Goal: Check status: Check status

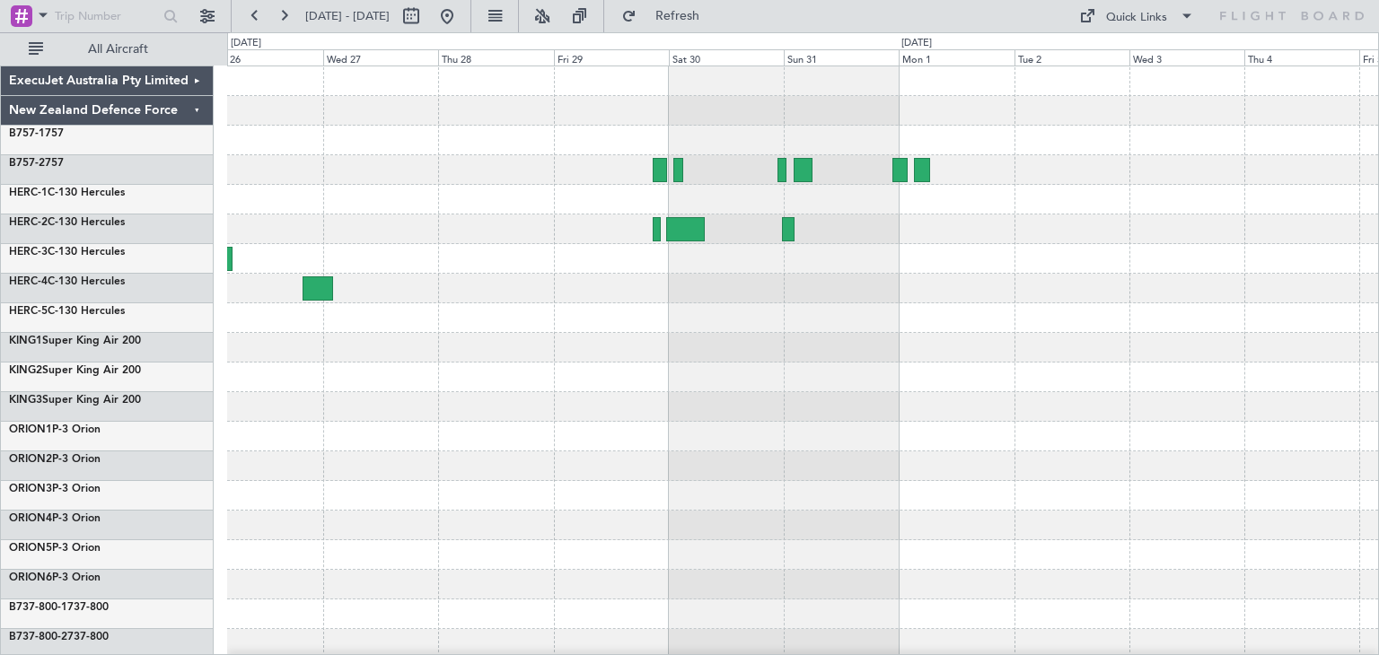
click at [237, 456] on div at bounding box center [802, 436] width 1151 height 741
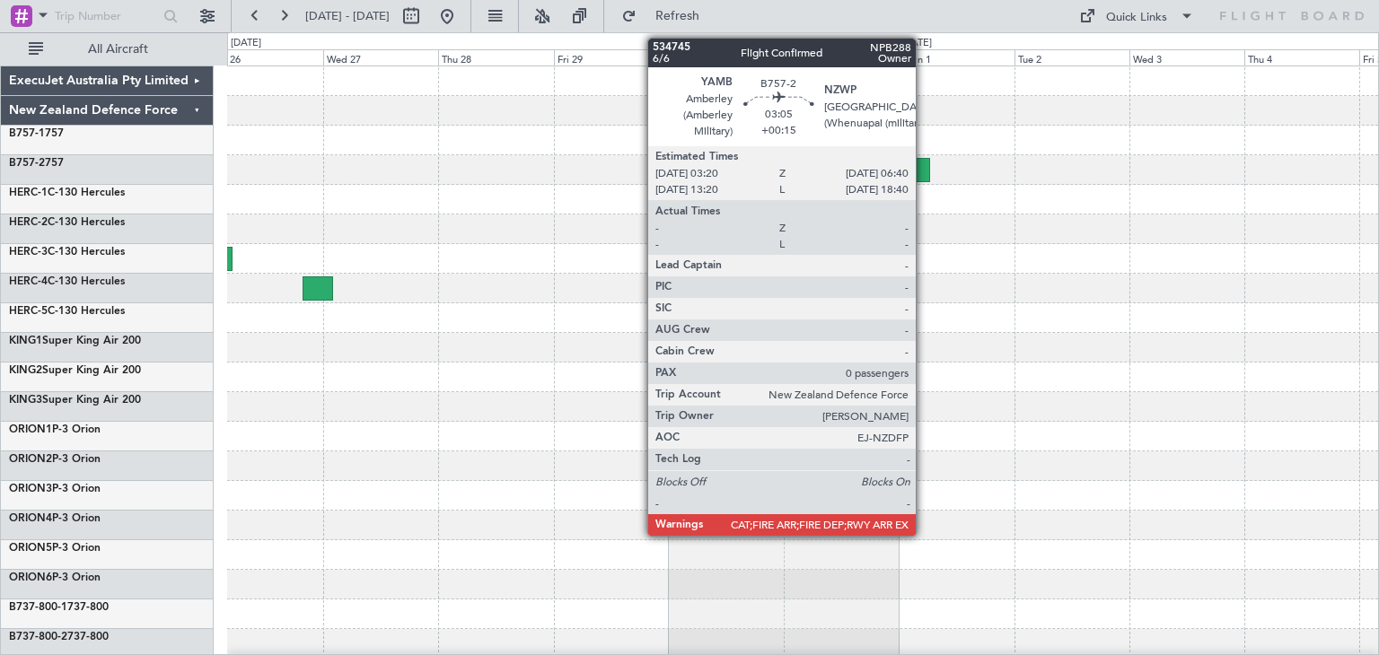
click at [924, 166] on div at bounding box center [922, 170] width 16 height 24
click at [922, 166] on div at bounding box center [922, 170] width 16 height 24
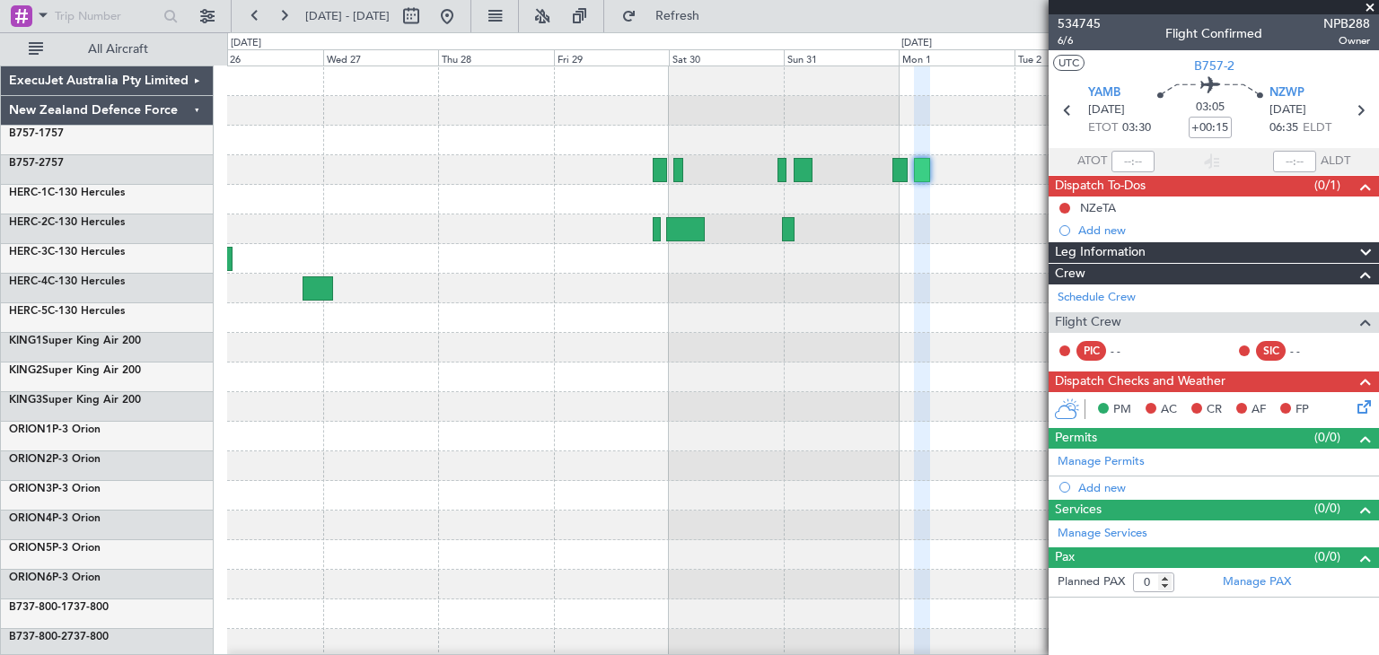
click at [1365, 3] on span at bounding box center [1370, 8] width 18 height 16
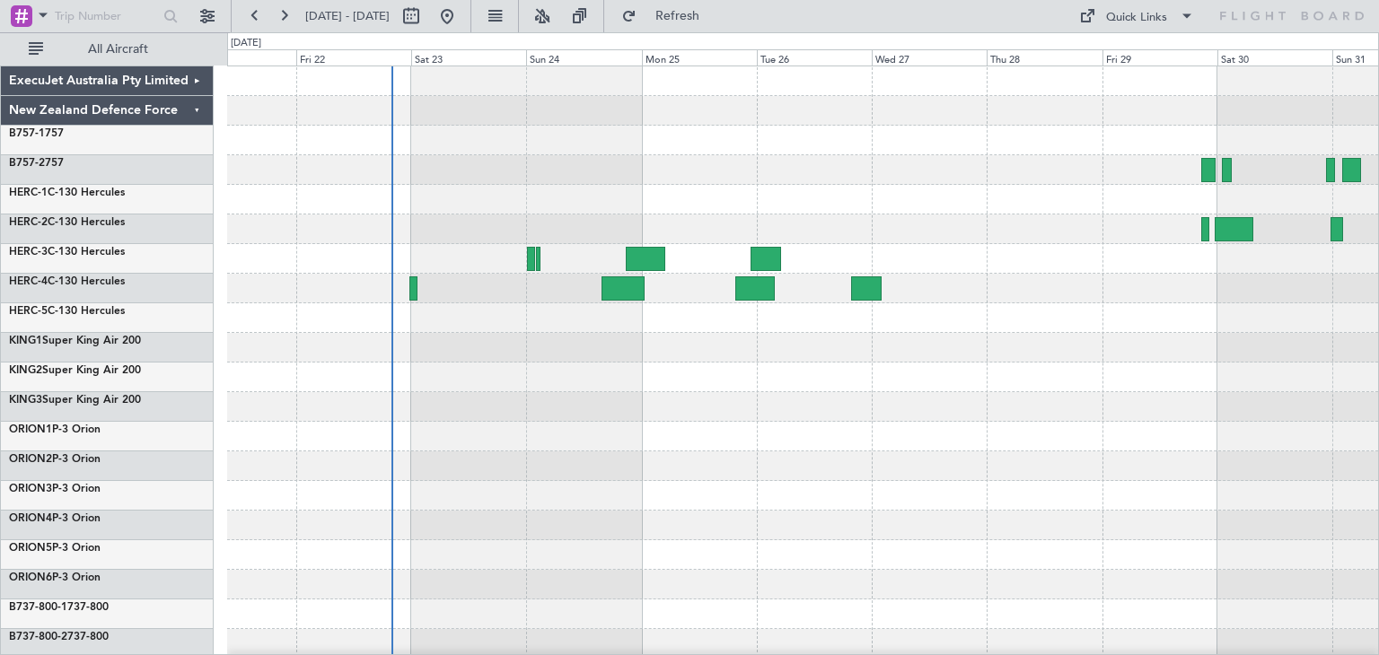
click at [1009, 452] on div at bounding box center [802, 436] width 1151 height 741
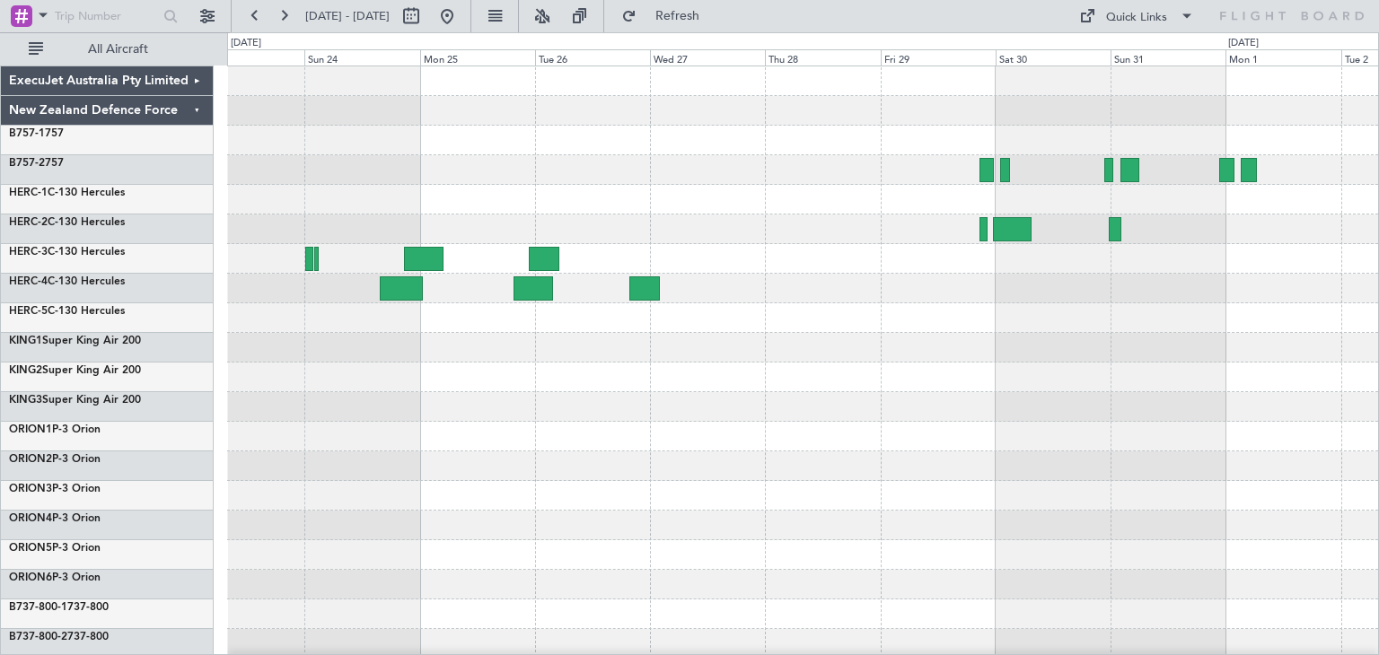
click at [802, 409] on div at bounding box center [802, 407] width 1151 height 30
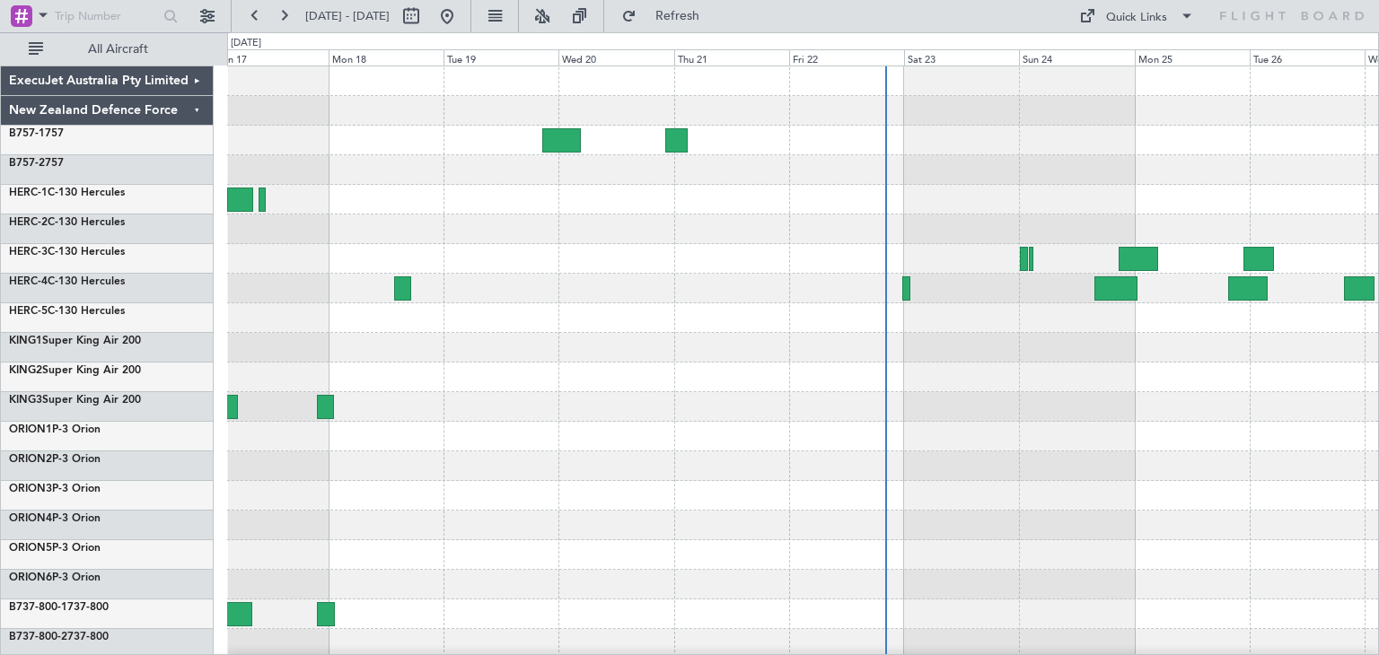
click at [1217, 488] on div at bounding box center [802, 436] width 1151 height 741
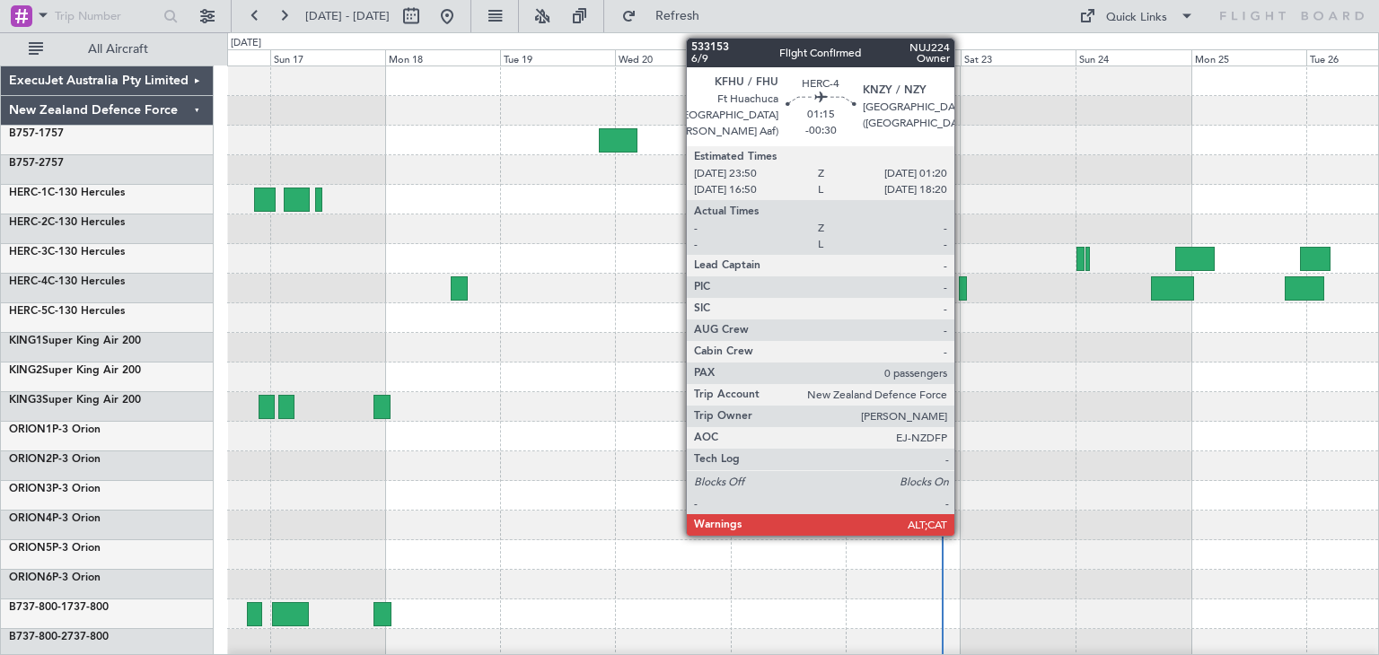
click at [962, 285] on div at bounding box center [963, 289] width 8 height 24
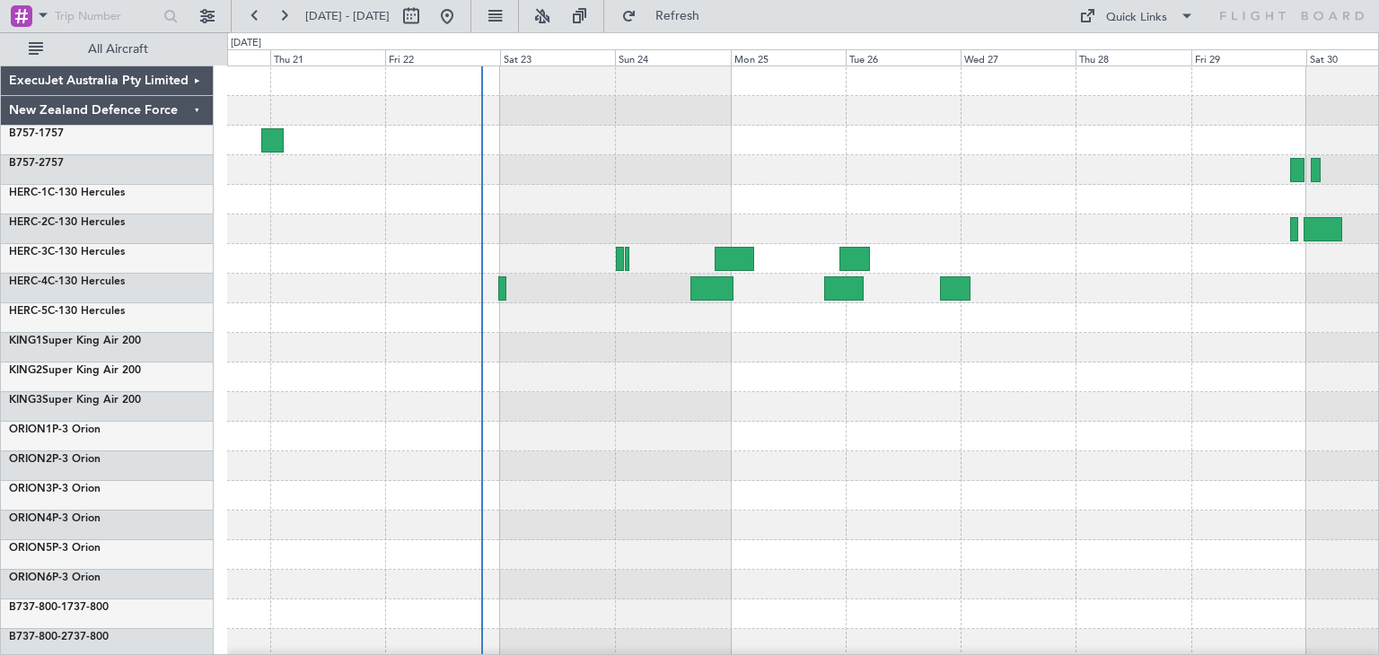
click at [625, 398] on div at bounding box center [802, 436] width 1151 height 741
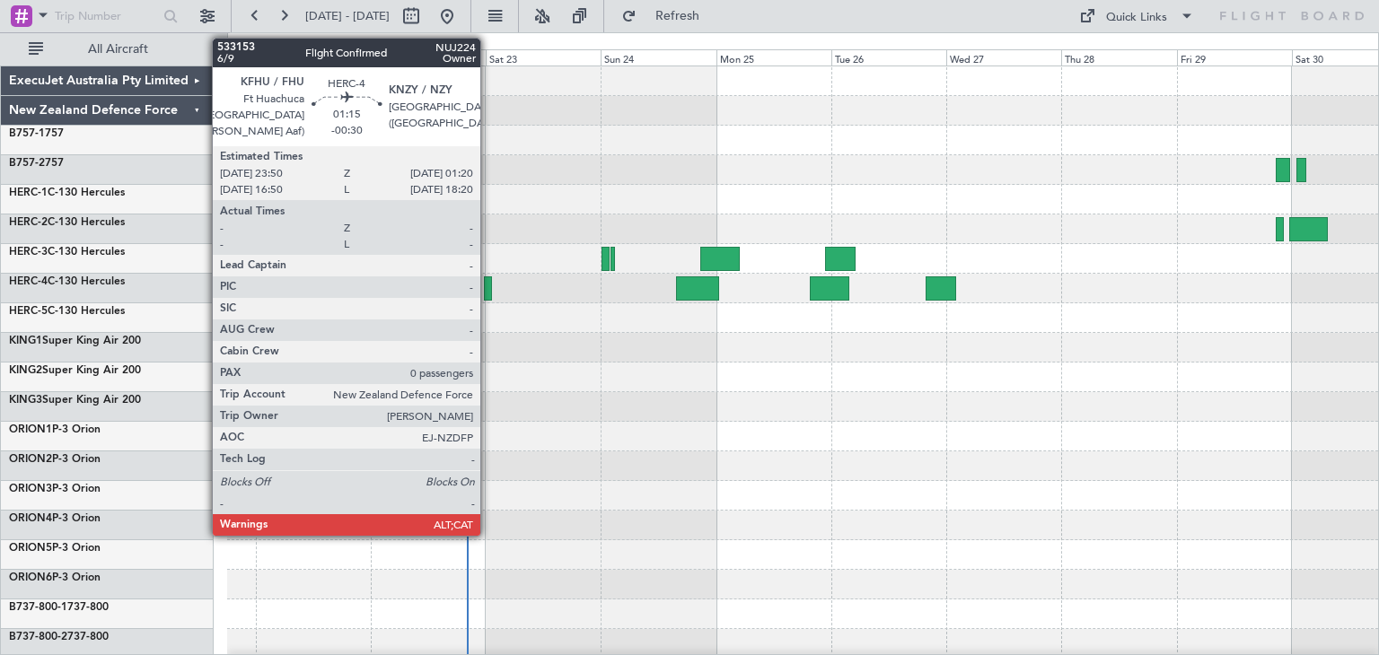
click at [488, 290] on div at bounding box center [488, 289] width 8 height 24
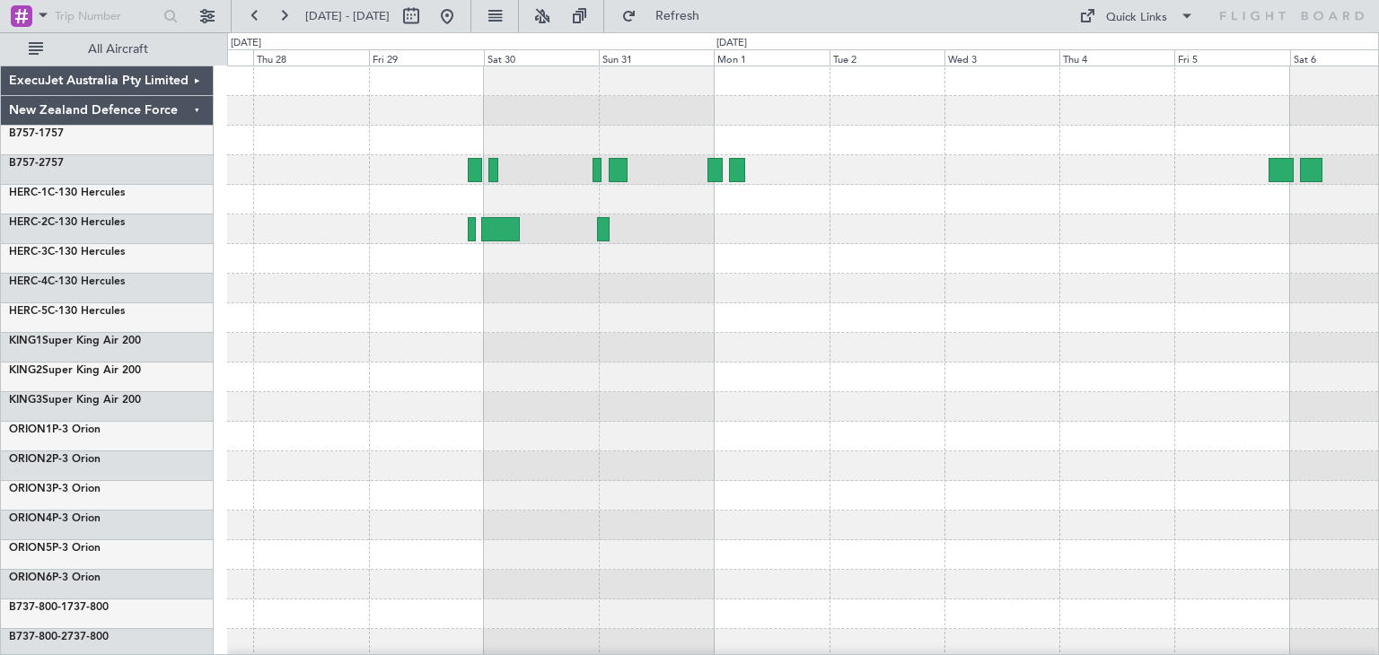
click at [136, 455] on div "ExecuJet Australia Pty Limited New Zealand Defence Force B757-1 757 B757-2 757 …" at bounding box center [689, 343] width 1379 height 623
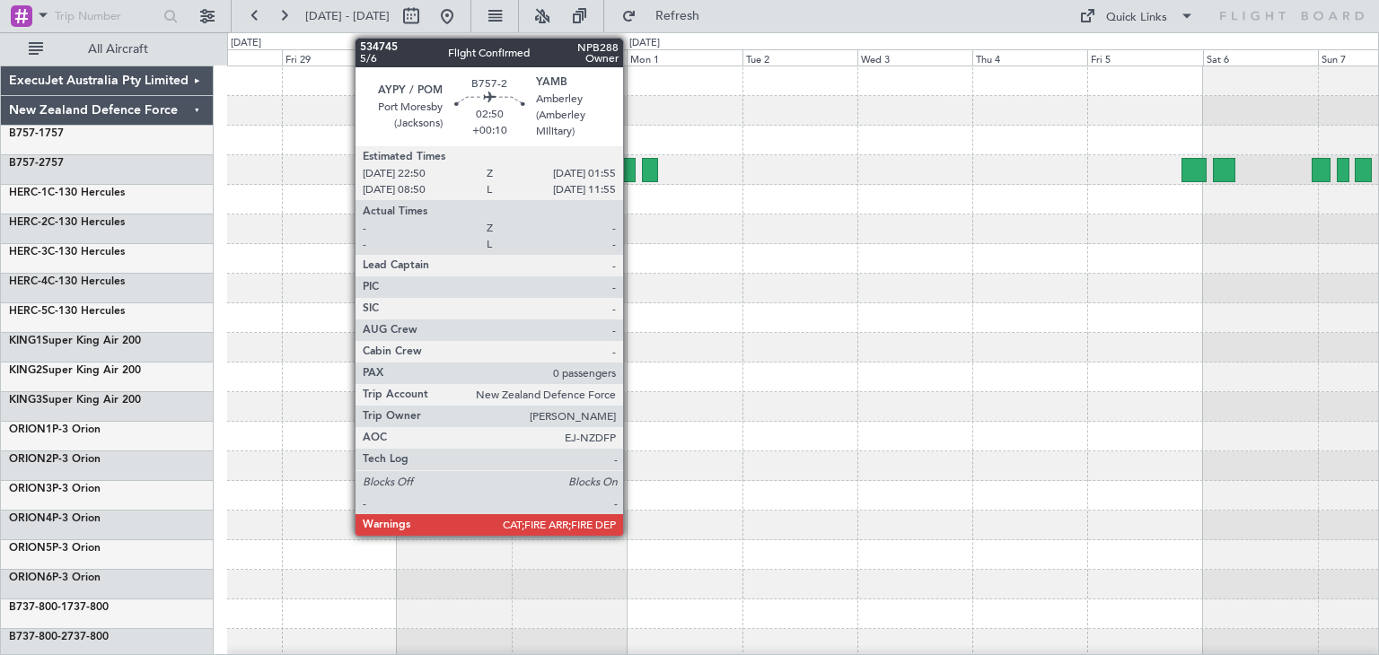
click at [631, 170] on div at bounding box center [627, 170] width 15 height 24
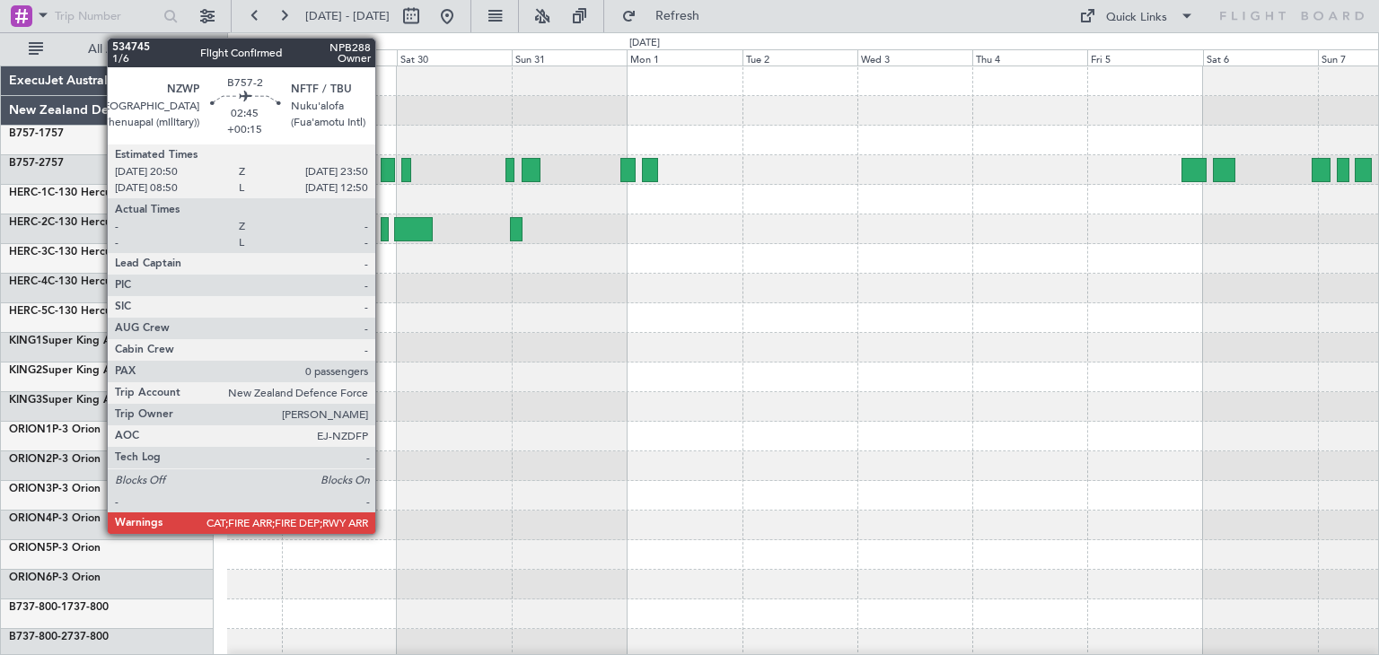
click at [383, 166] on div at bounding box center [388, 170] width 15 height 24
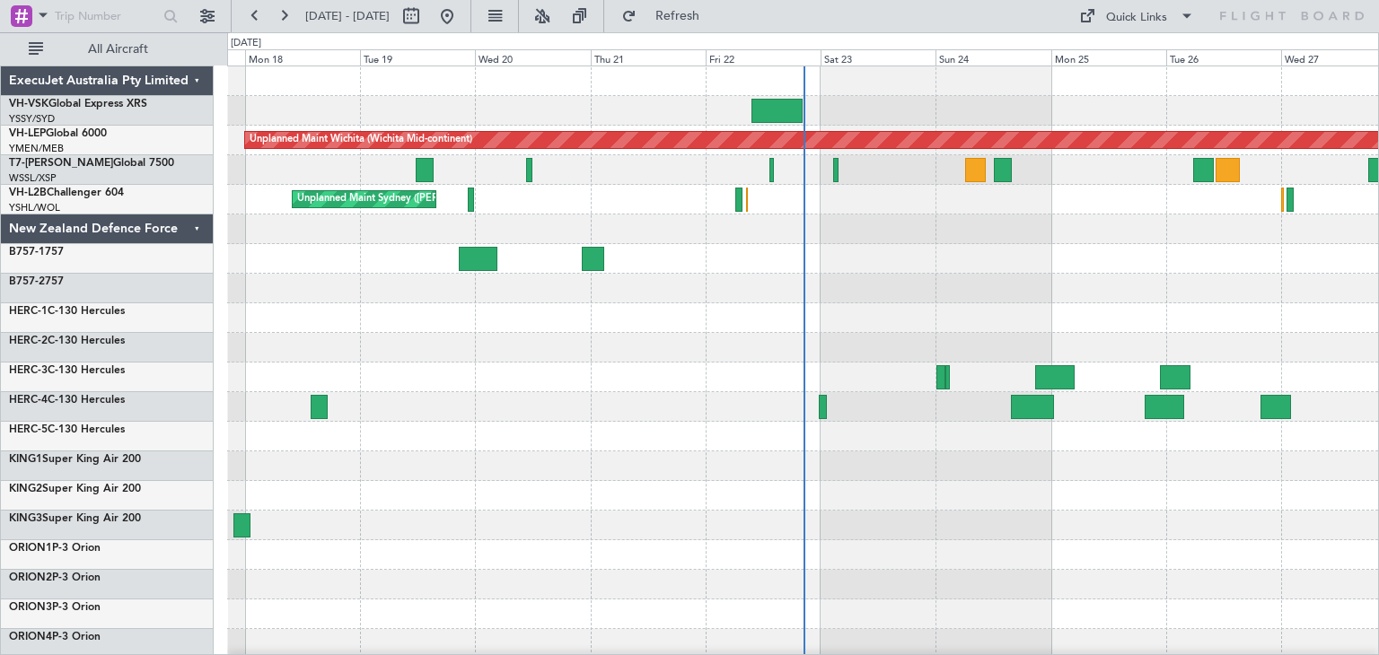
click at [200, 78] on div "ExecuJet Australia Pty Limited" at bounding box center [107, 81] width 213 height 30
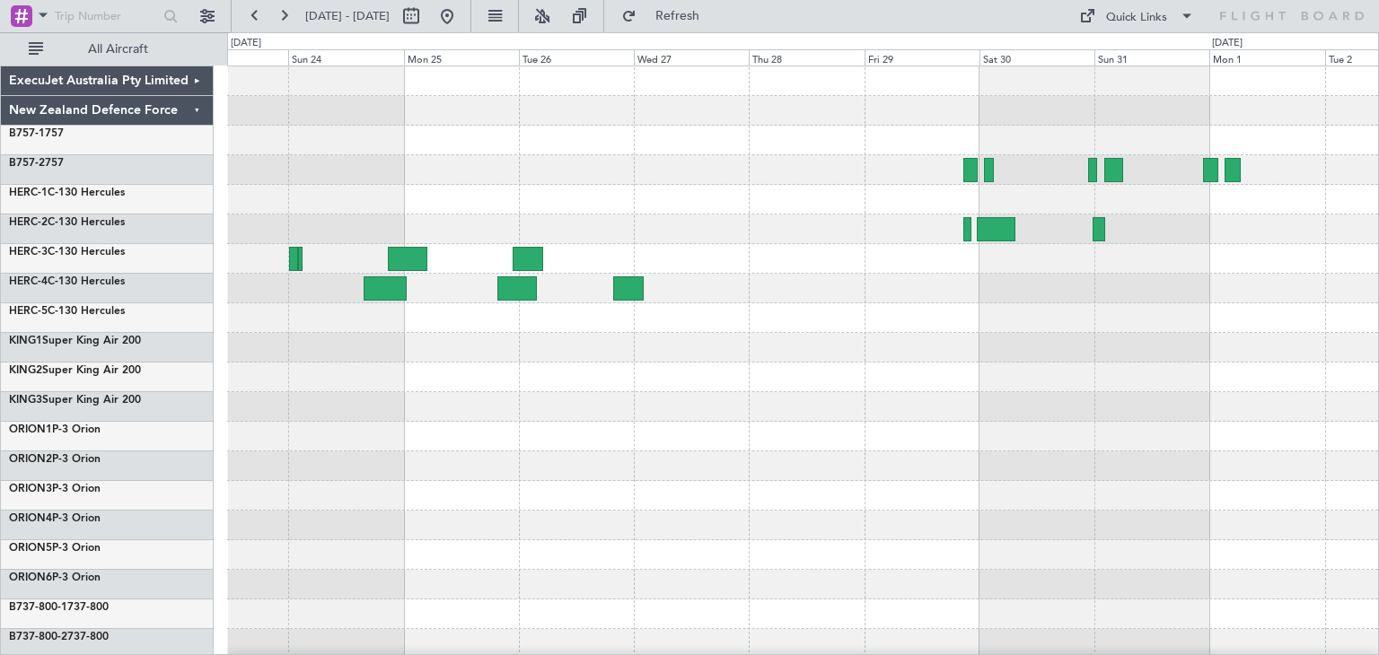
click at [375, 454] on div at bounding box center [802, 436] width 1151 height 741
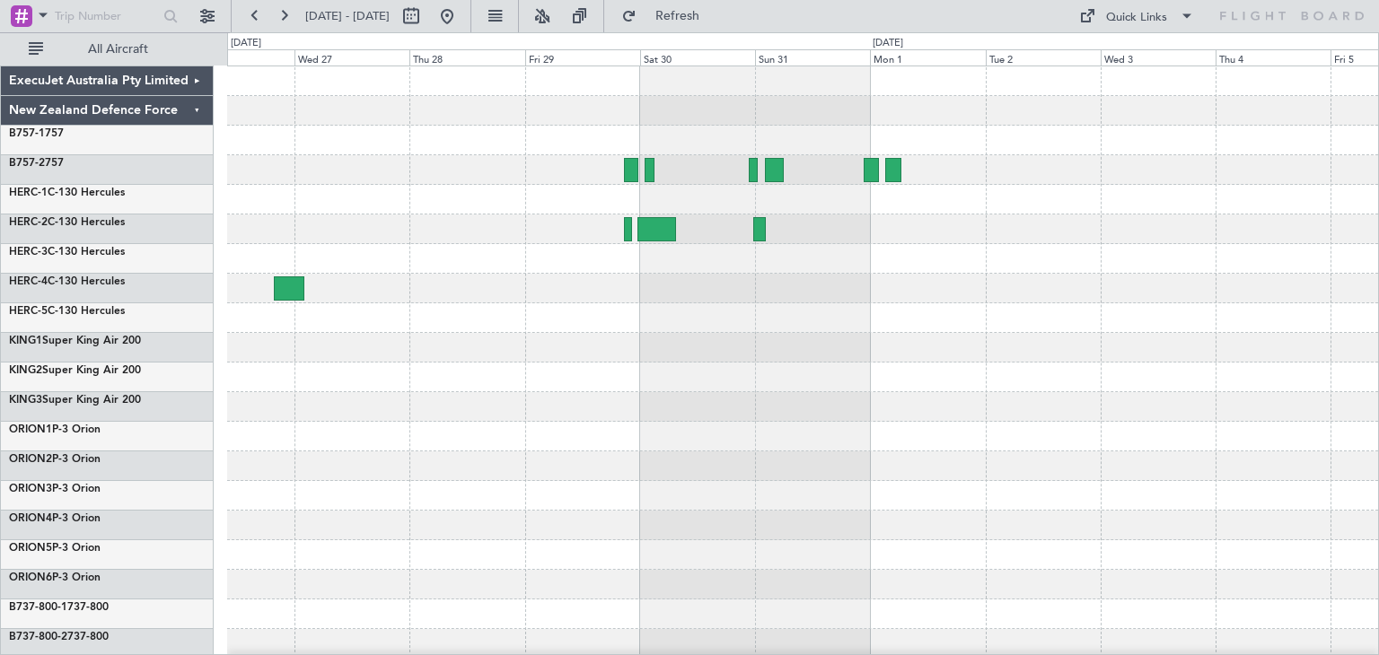
click at [996, 426] on div at bounding box center [802, 436] width 1151 height 741
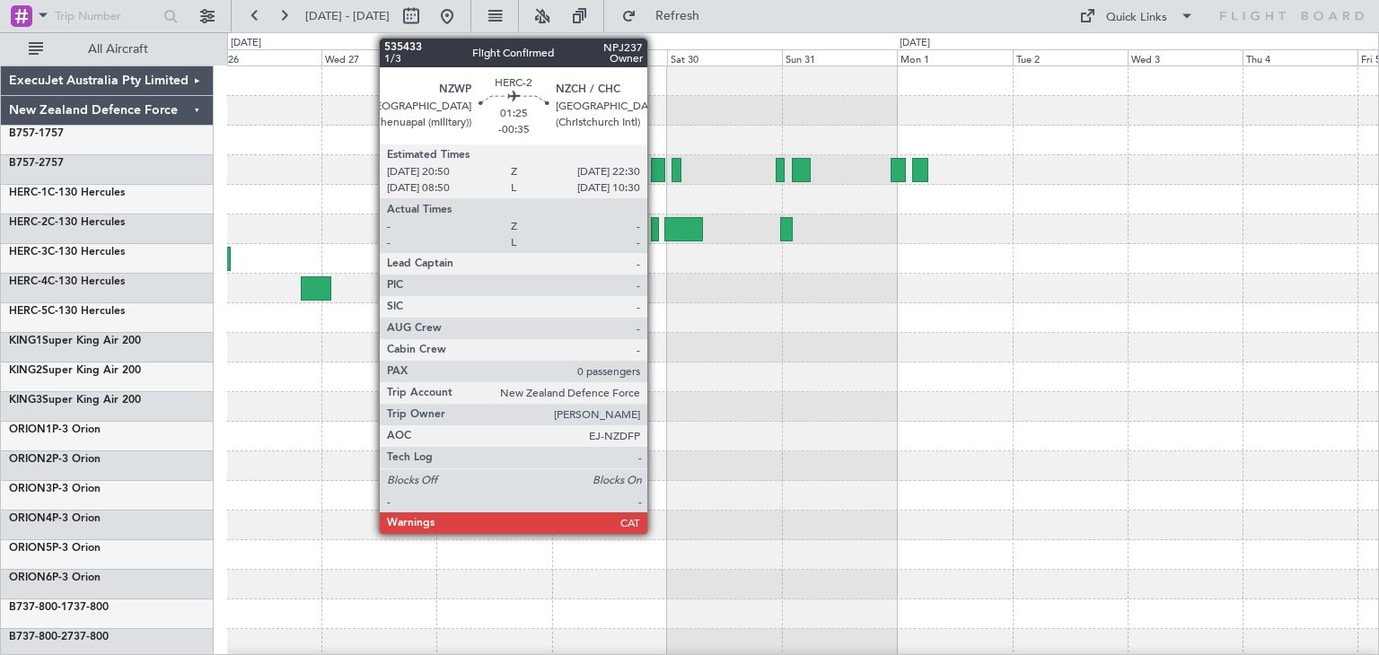
click at [655, 224] on div at bounding box center [655, 229] width 8 height 24
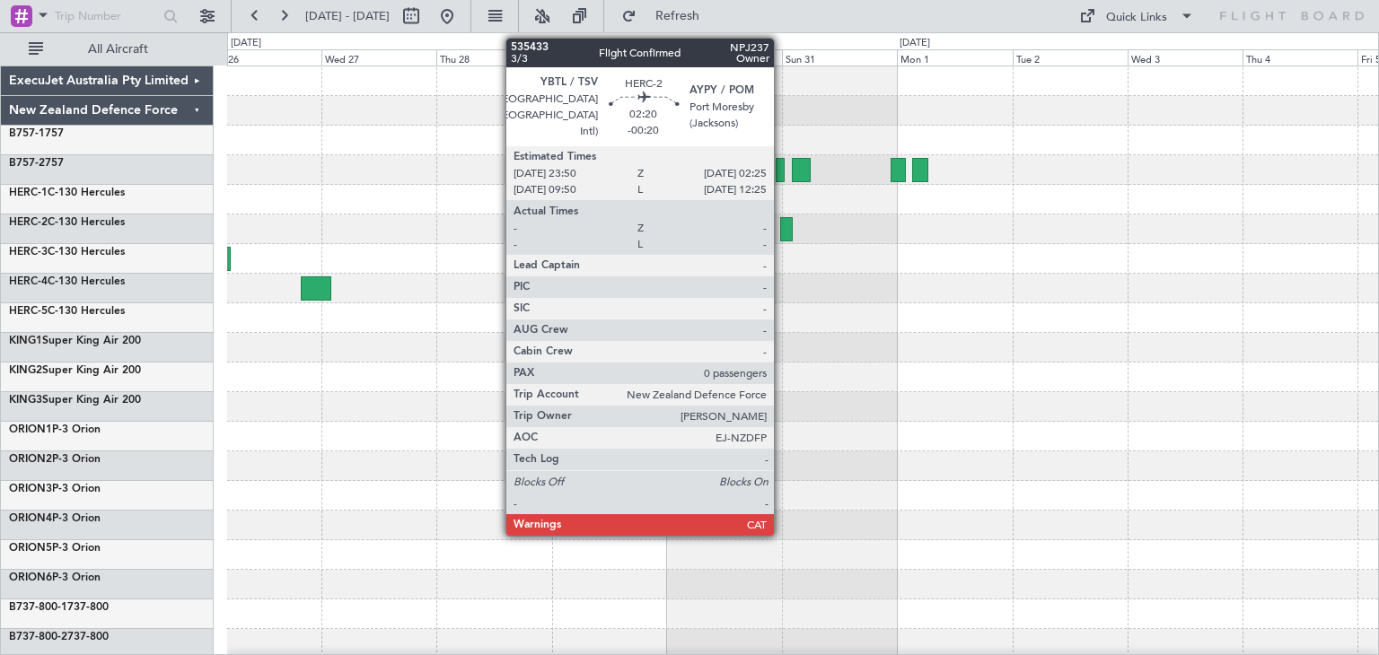
click at [782, 226] on div at bounding box center [786, 229] width 13 height 24
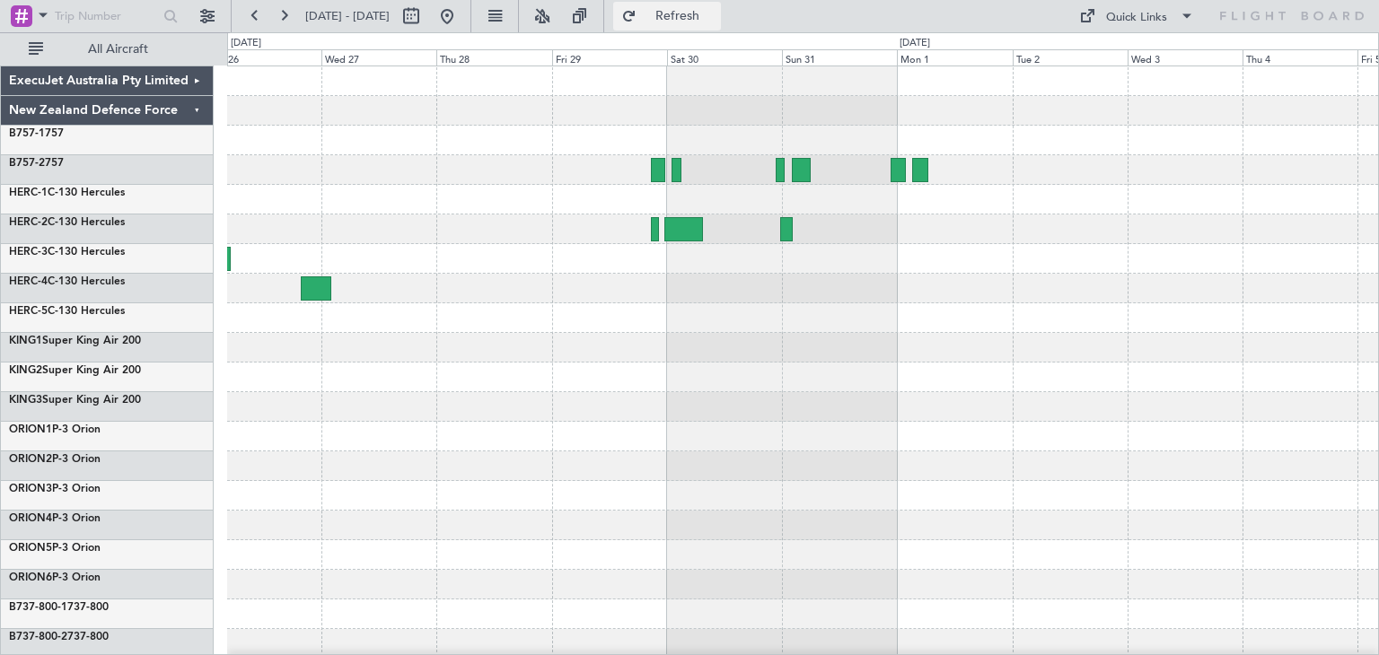
click at [700, 4] on button "Refresh" at bounding box center [667, 16] width 108 height 29
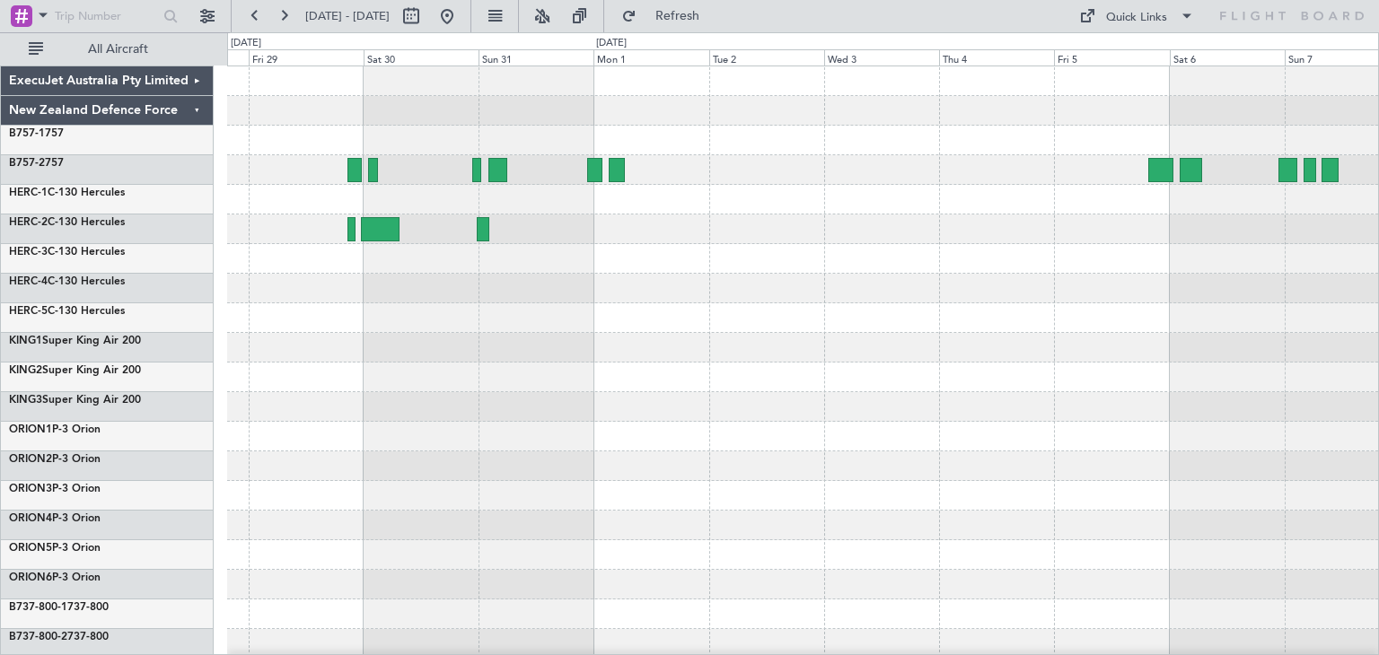
click at [718, 385] on div at bounding box center [802, 378] width 1151 height 30
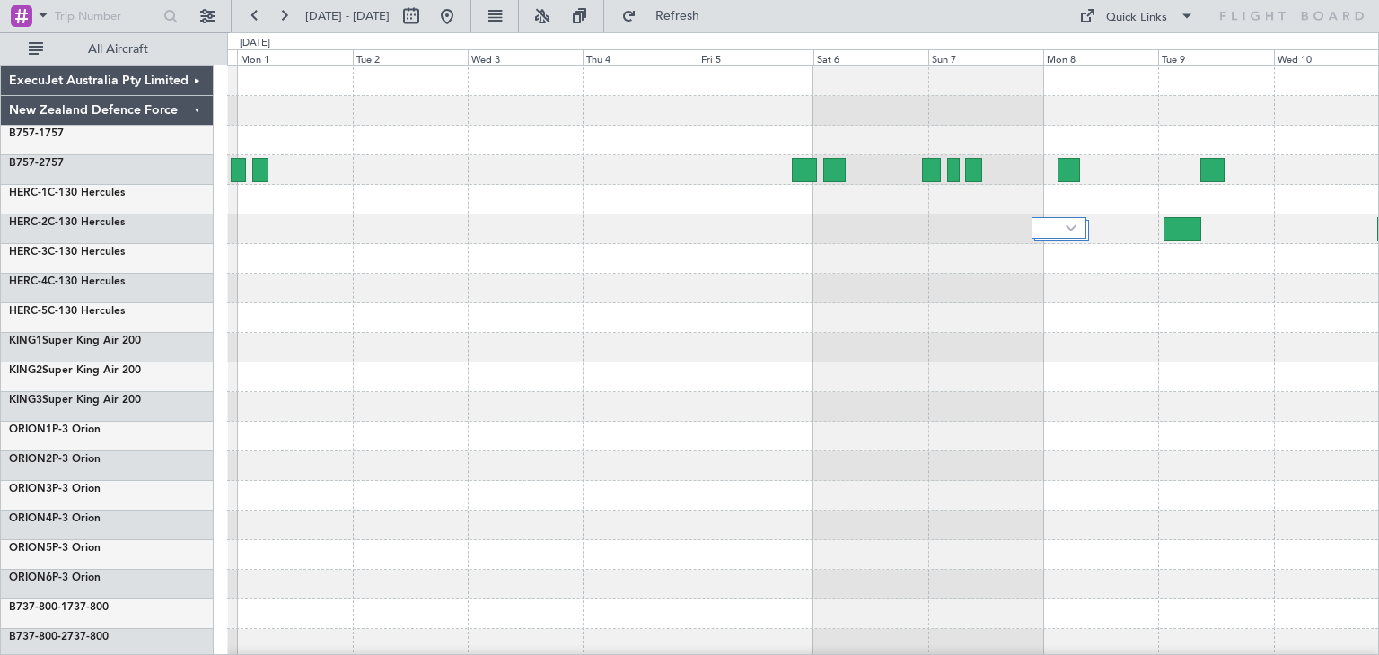
click at [542, 329] on div at bounding box center [802, 318] width 1151 height 30
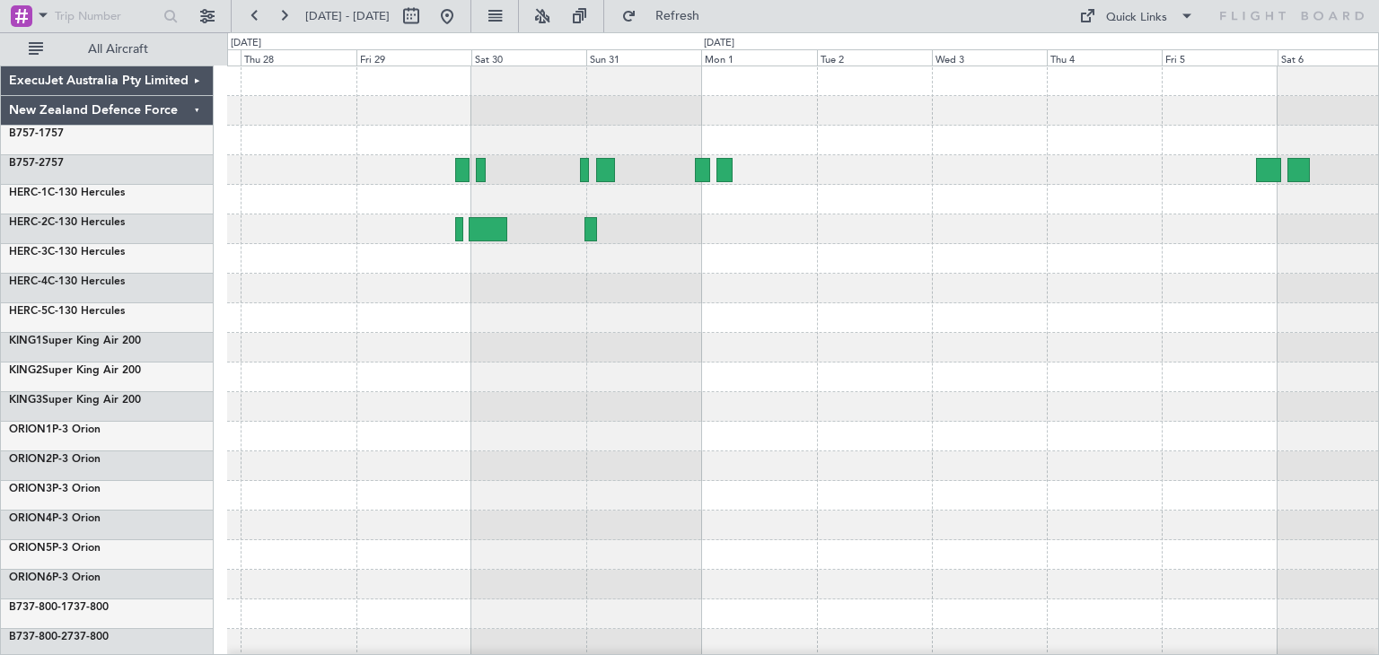
click at [1125, 364] on div at bounding box center [802, 378] width 1151 height 30
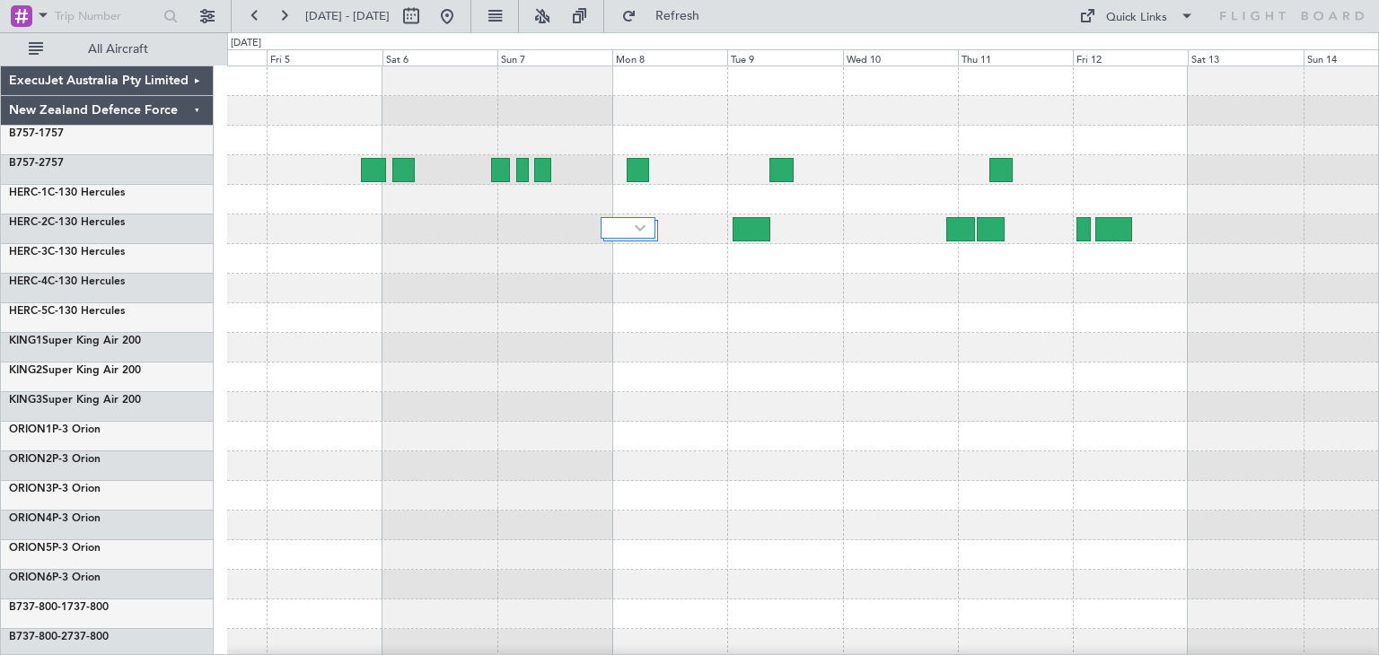
click at [130, 365] on div "ExecuJet Australia Pty Limited New Zealand Defence Force B757-1 757 B757-2 757 …" at bounding box center [689, 343] width 1379 height 623
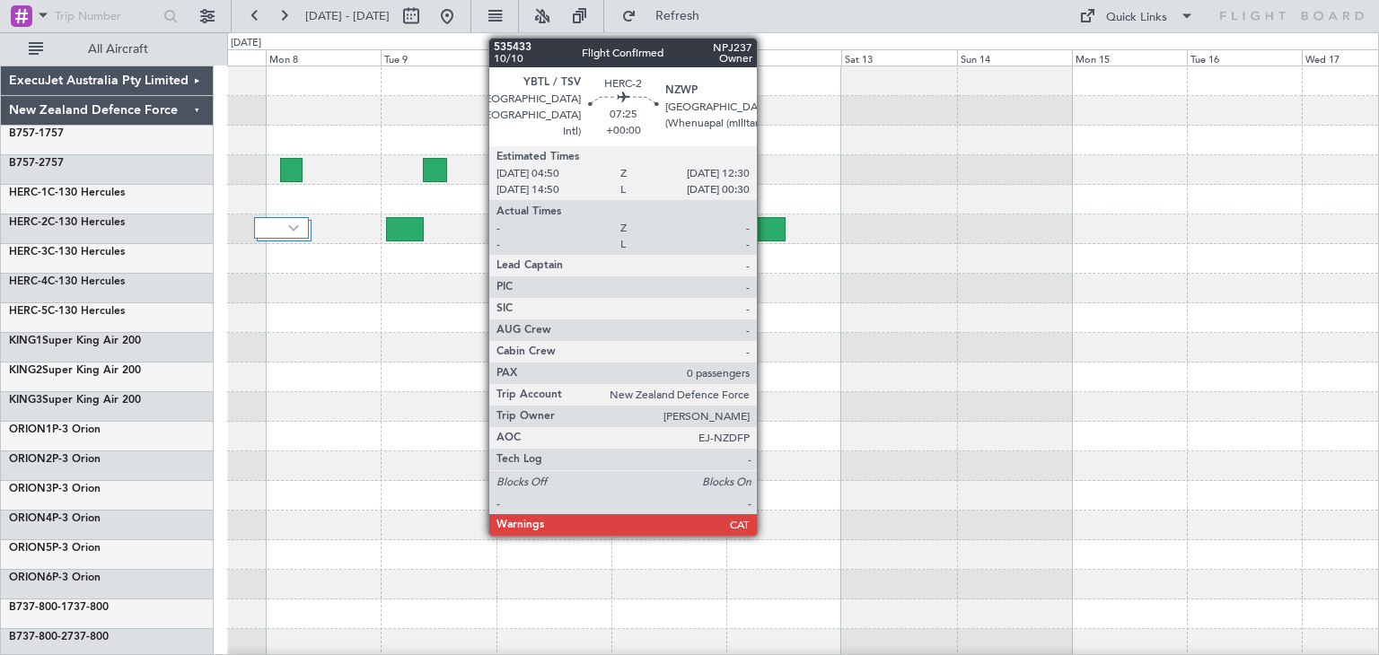
click at [765, 224] on div at bounding box center [767, 229] width 37 height 24
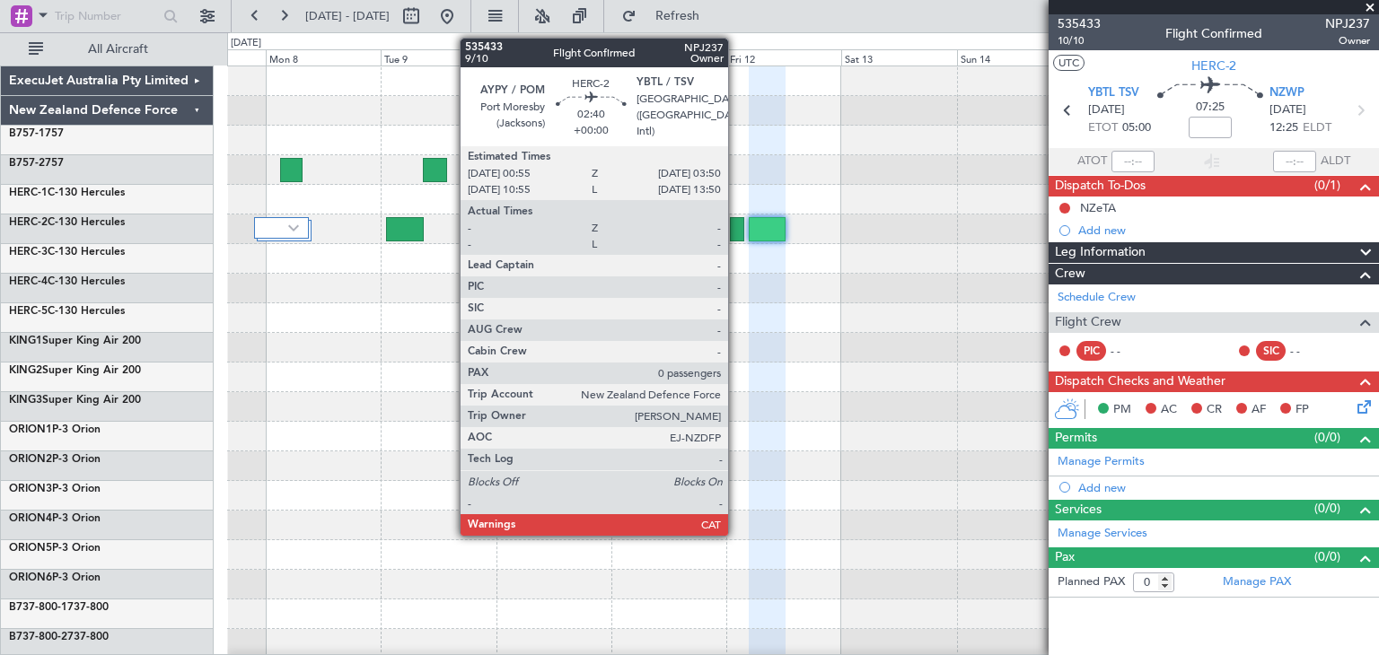
click at [736, 227] on div at bounding box center [737, 229] width 14 height 24
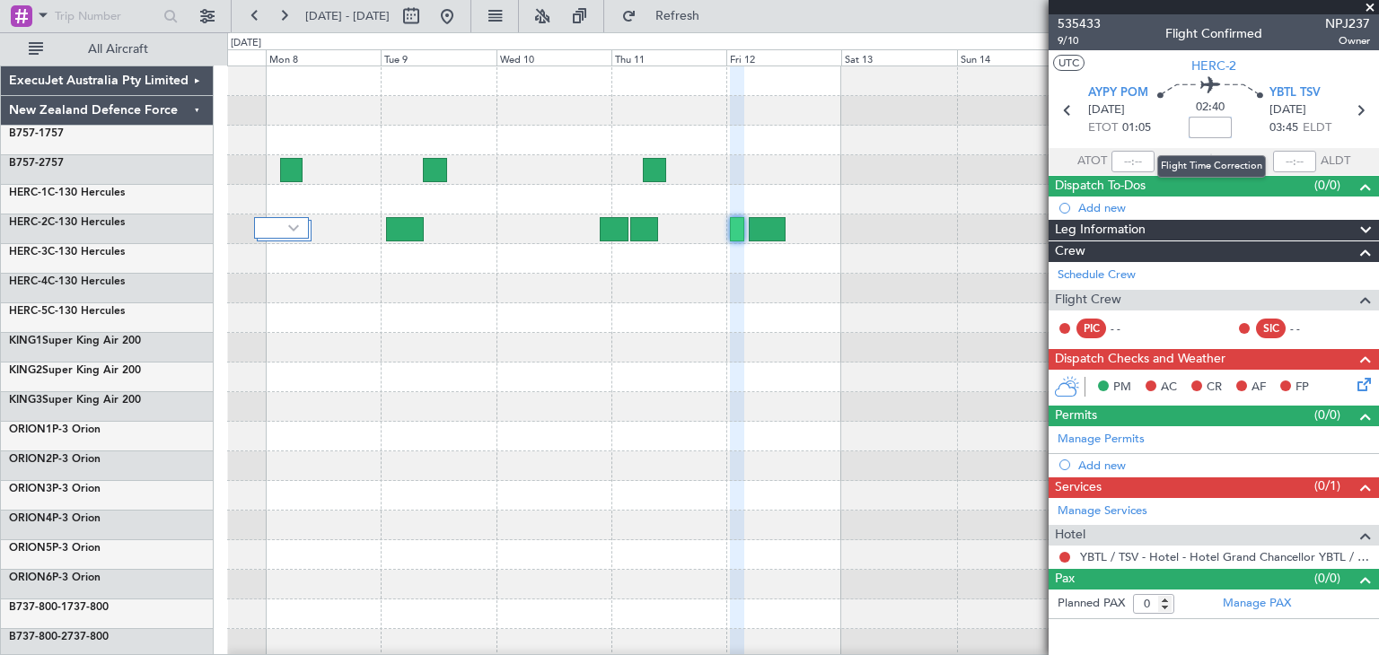
click at [1204, 127] on input at bounding box center [1210, 128] width 43 height 22
type input "-00:15"
click at [1376, 3] on span at bounding box center [1370, 8] width 18 height 16
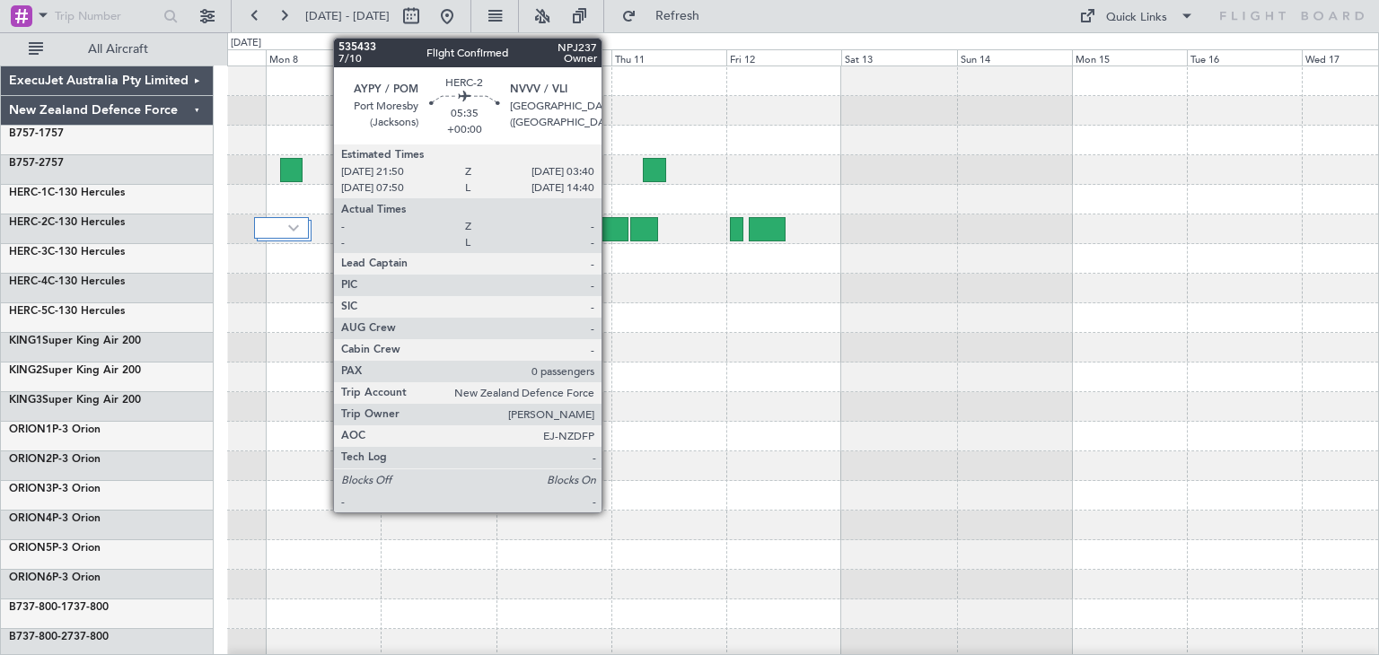
click at [610, 231] on div at bounding box center [614, 229] width 29 height 24
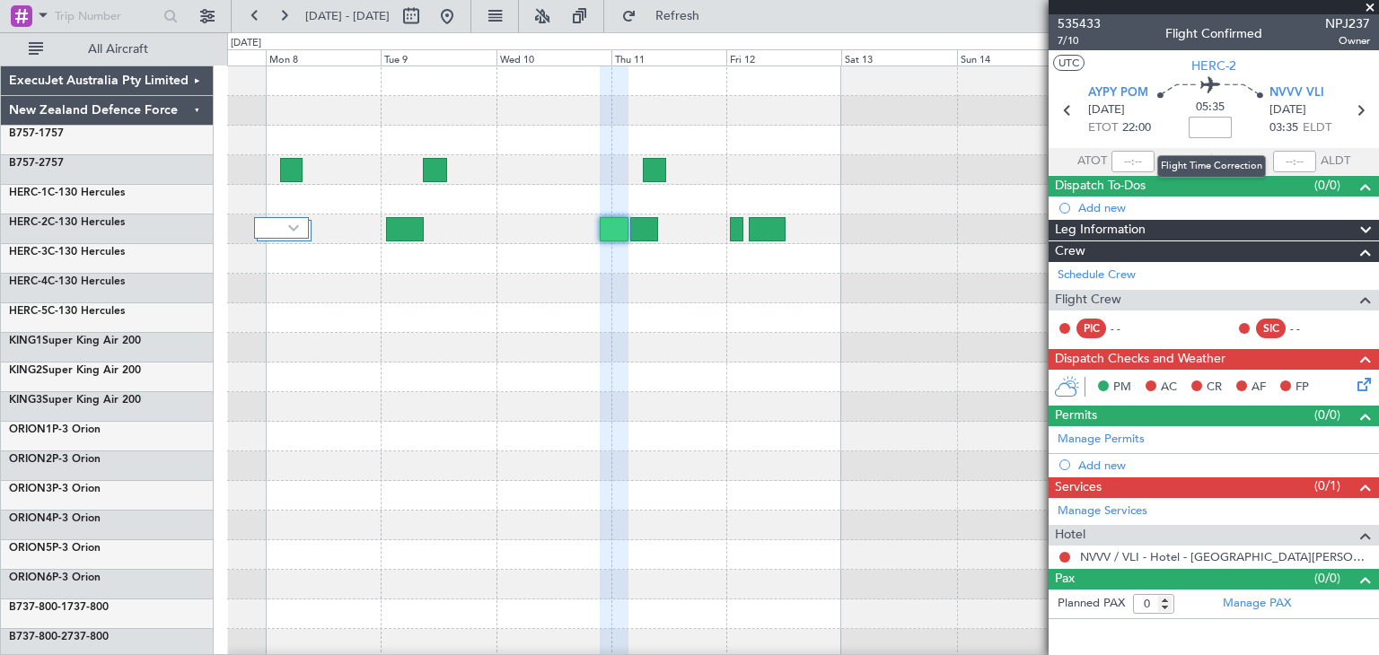
click at [1210, 127] on input at bounding box center [1210, 128] width 43 height 22
type input "-00:50"
click at [1366, 3] on span at bounding box center [1370, 8] width 18 height 16
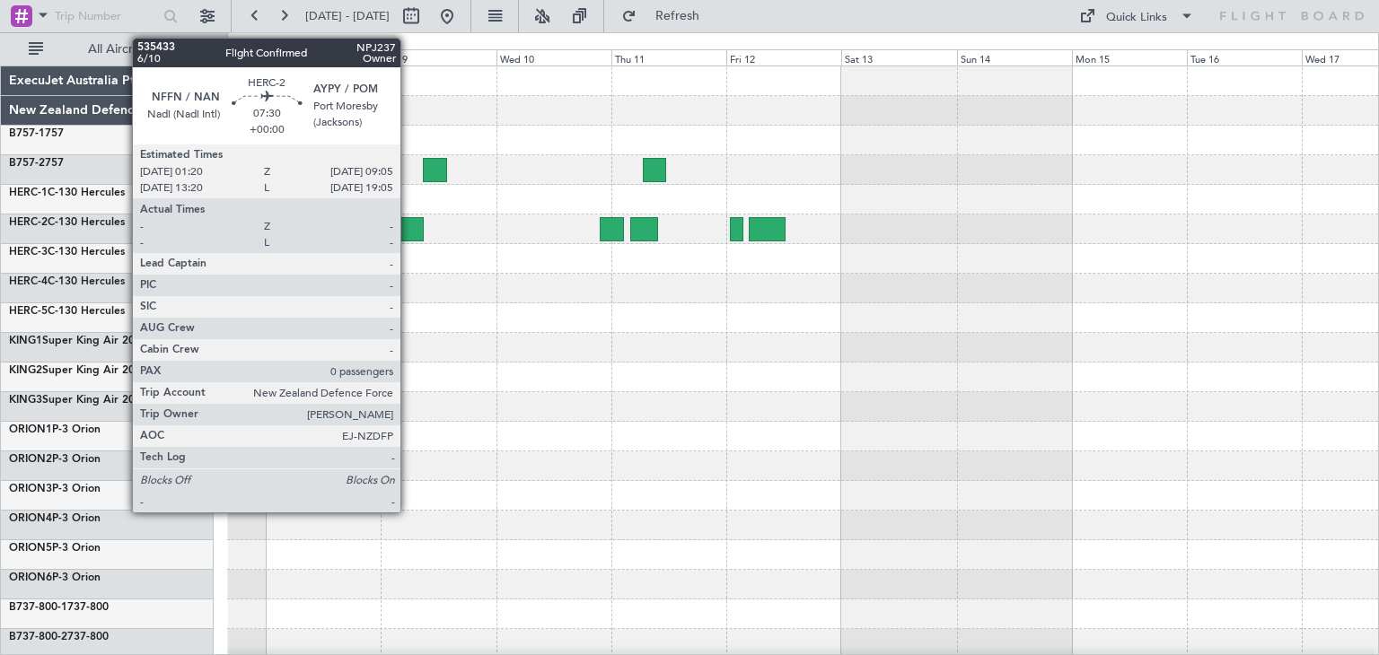
click at [408, 230] on div at bounding box center [405, 229] width 38 height 24
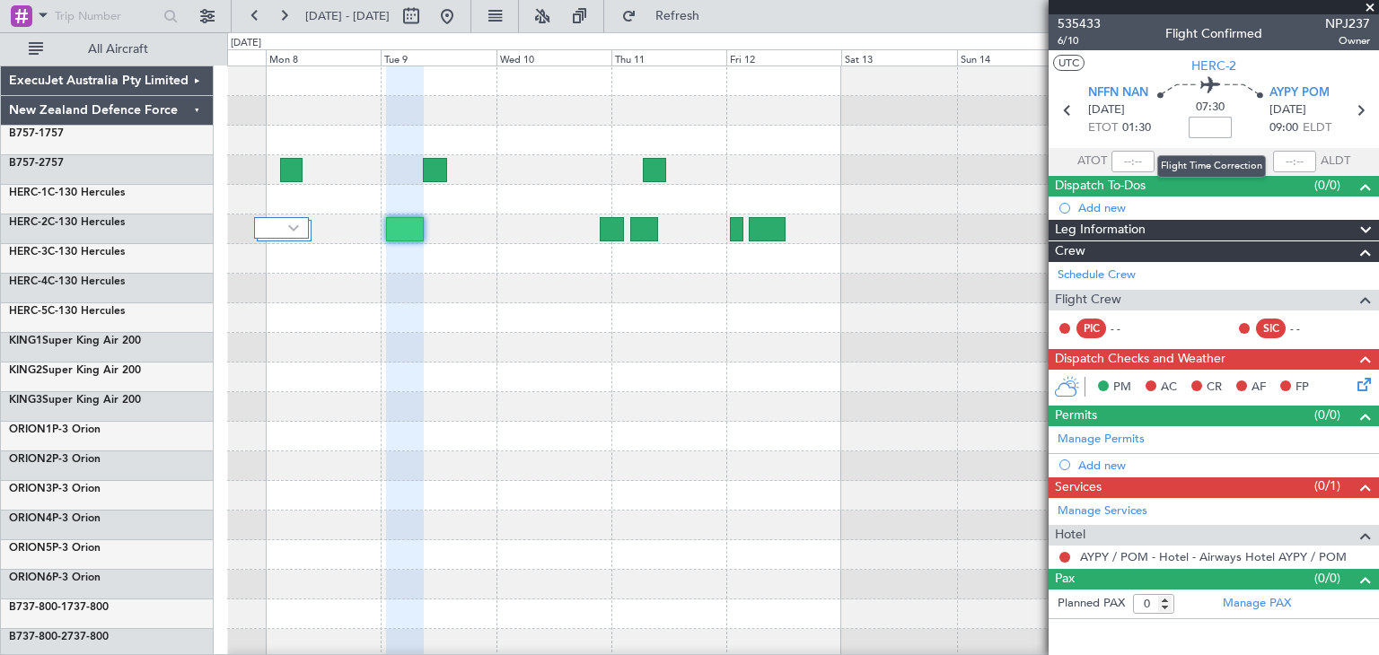
click at [1210, 126] on input at bounding box center [1210, 128] width 43 height 22
type input "-00:35"
click at [1370, 4] on span at bounding box center [1370, 8] width 18 height 16
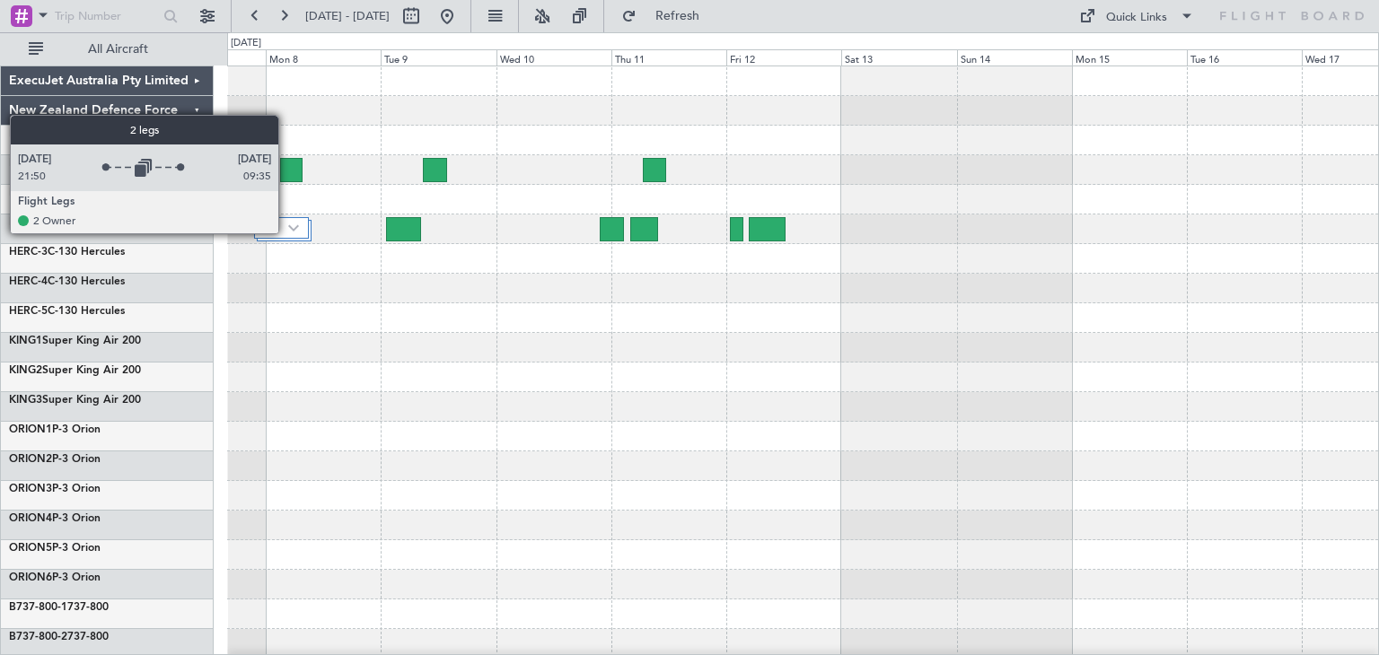
click at [286, 233] on div at bounding box center [281, 228] width 54 height 22
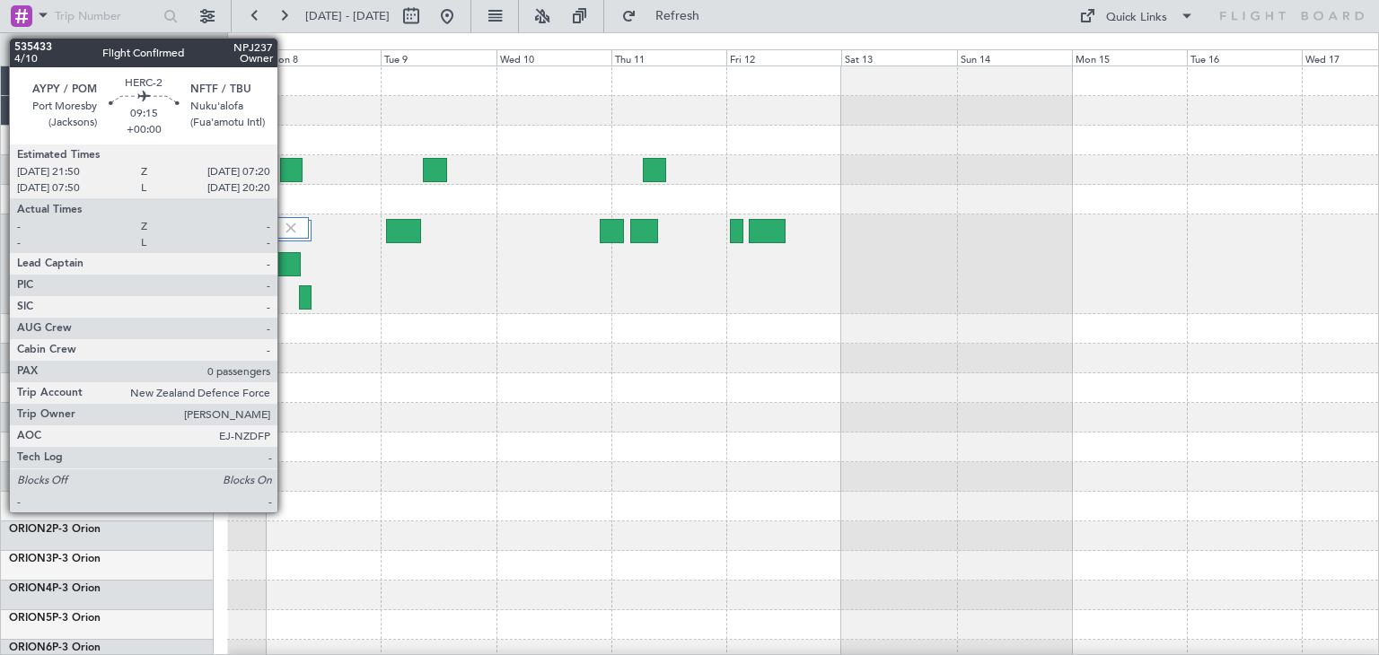
click at [285, 264] on div at bounding box center [277, 264] width 46 height 24
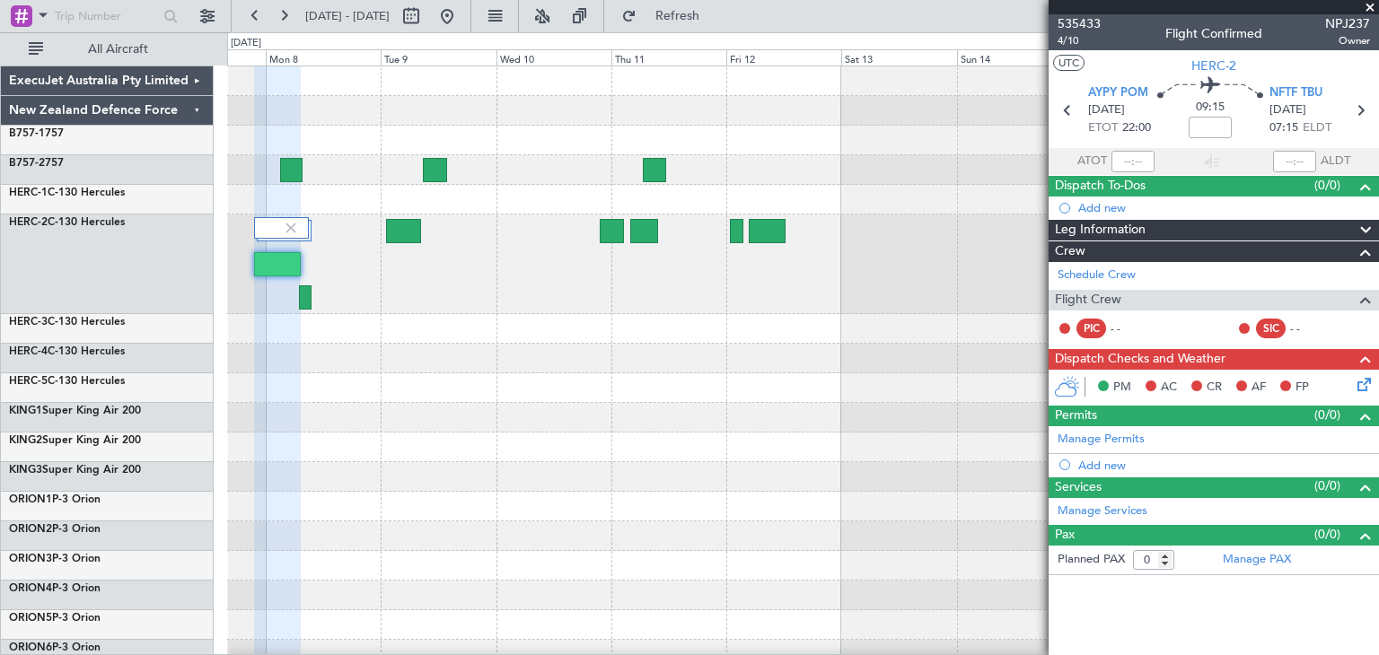
click at [1374, 4] on span at bounding box center [1370, 8] width 18 height 16
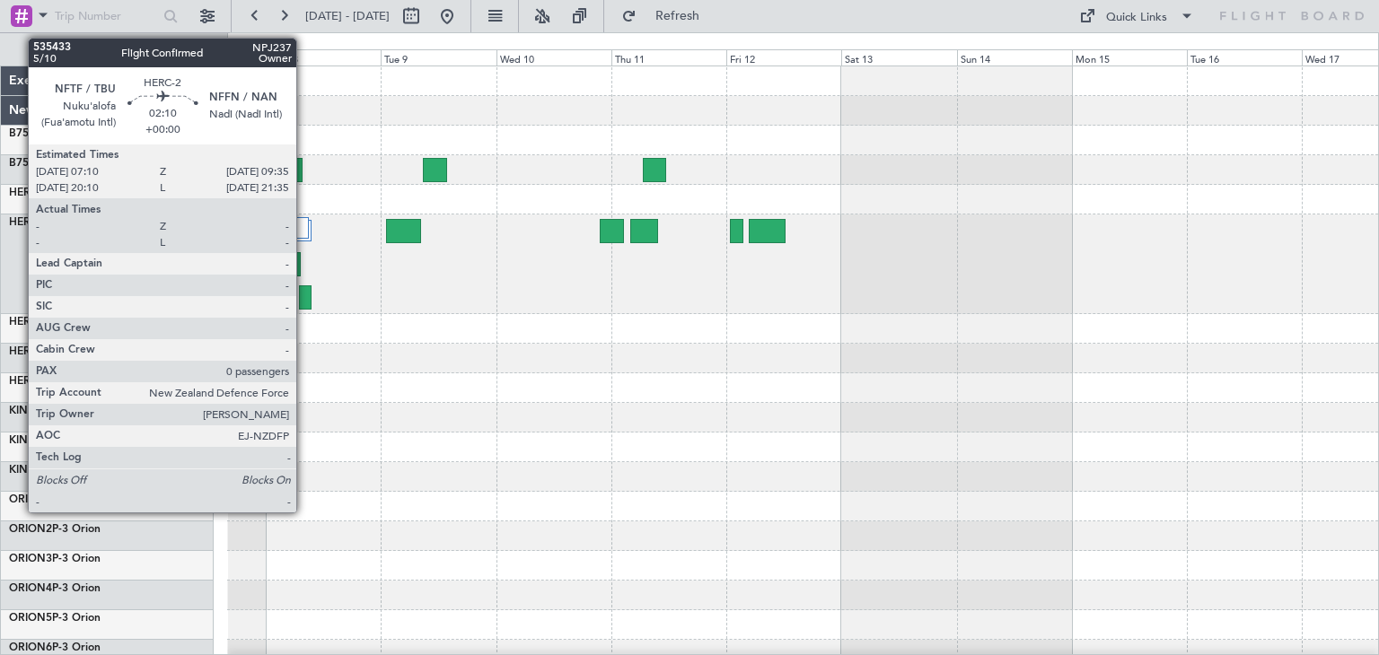
click at [304, 297] on div at bounding box center [305, 297] width 12 height 24
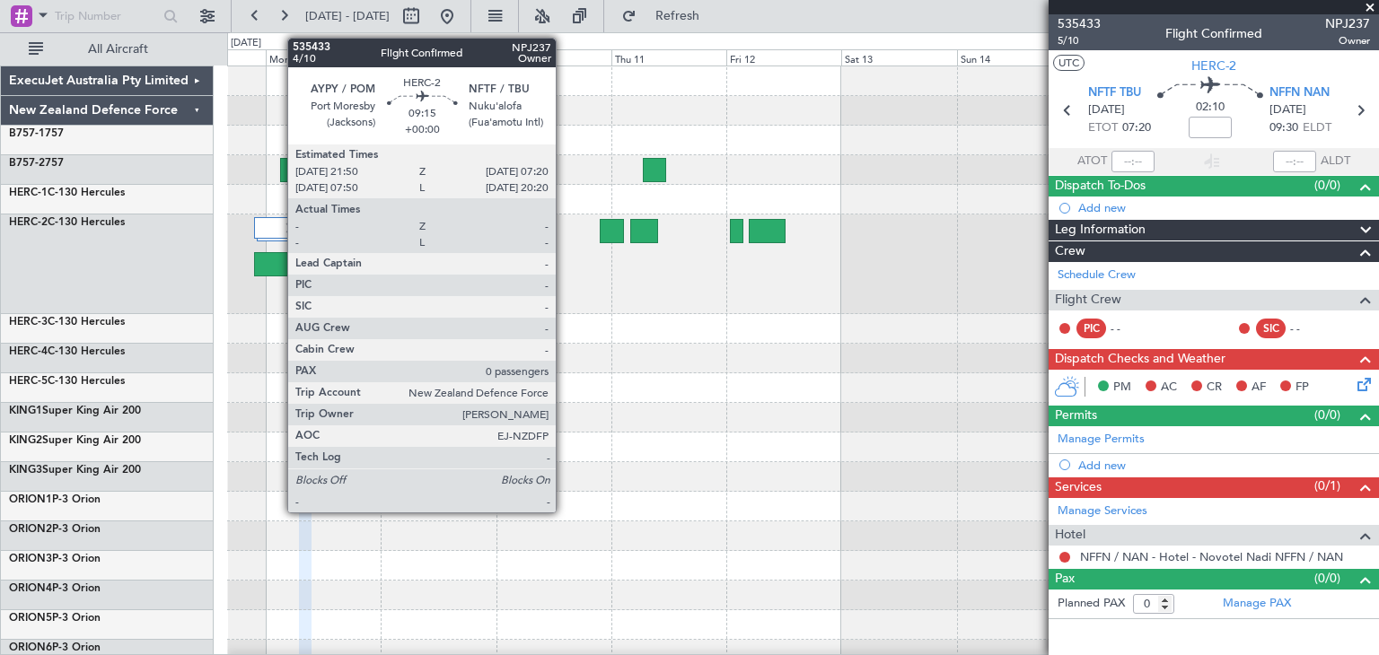
click at [278, 263] on div at bounding box center [277, 264] width 46 height 24
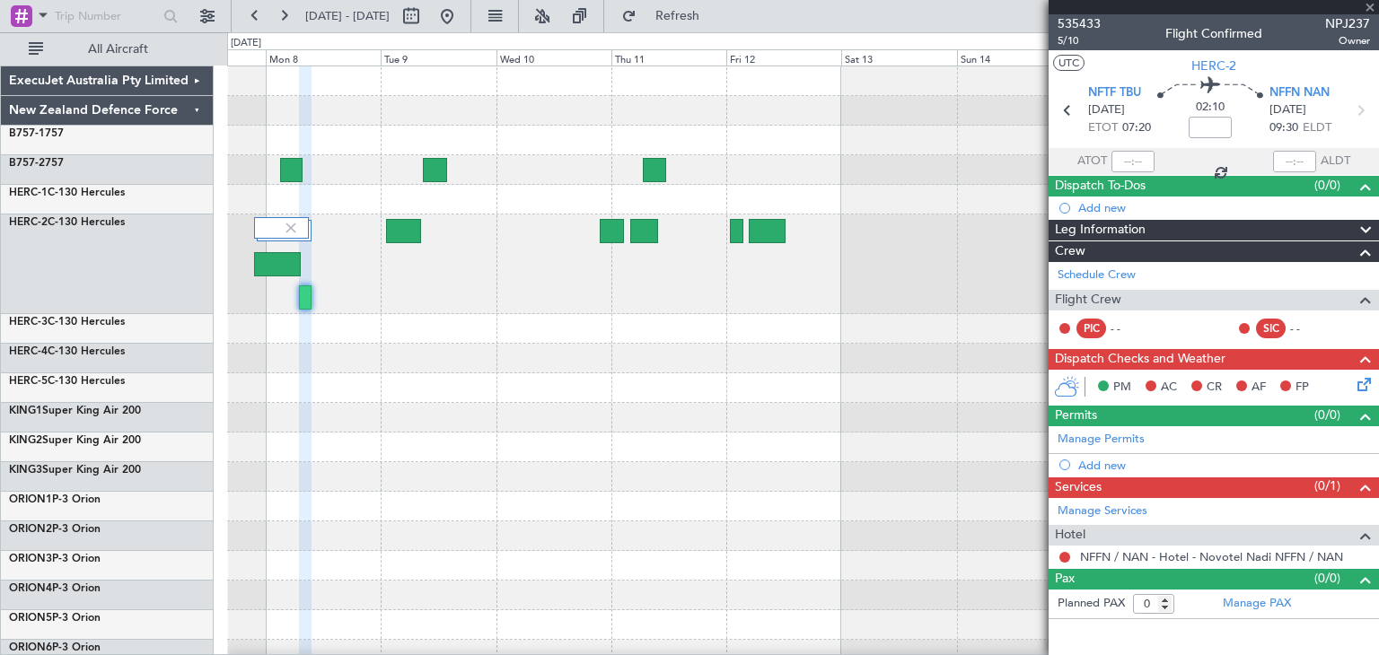
click at [278, 263] on div at bounding box center [277, 264] width 46 height 24
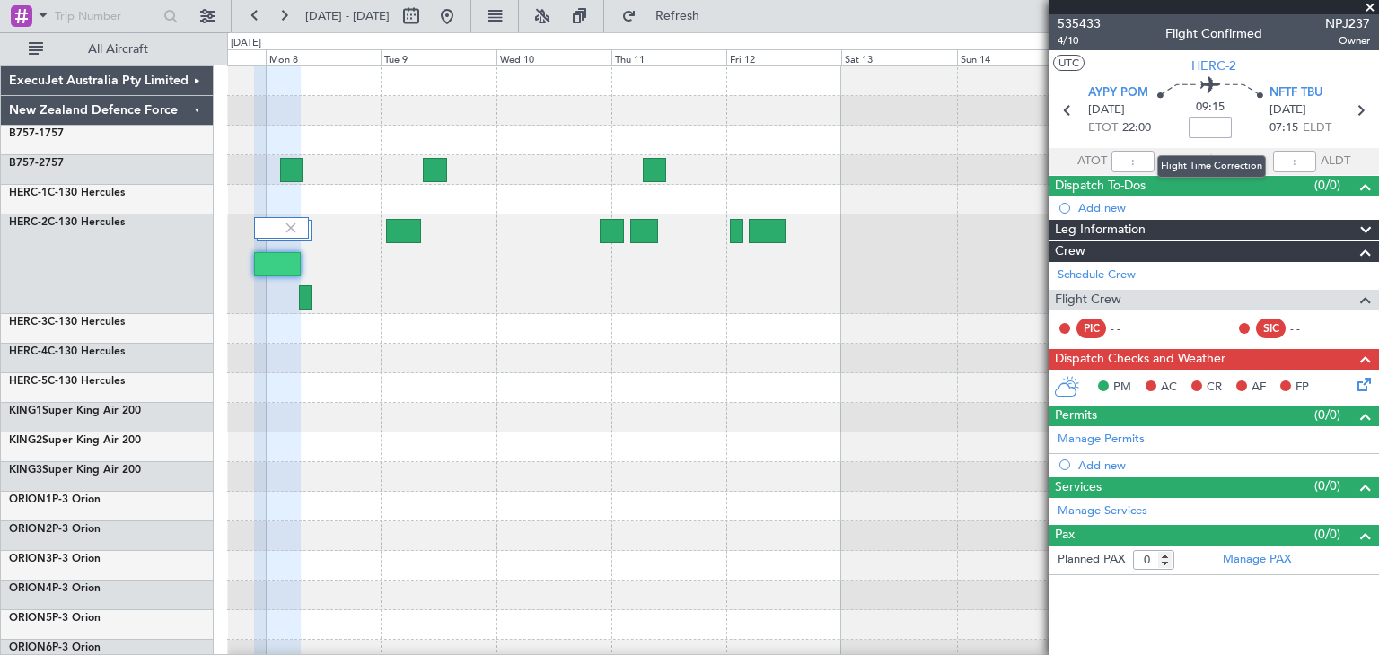
click at [1214, 131] on input at bounding box center [1210, 128] width 43 height 22
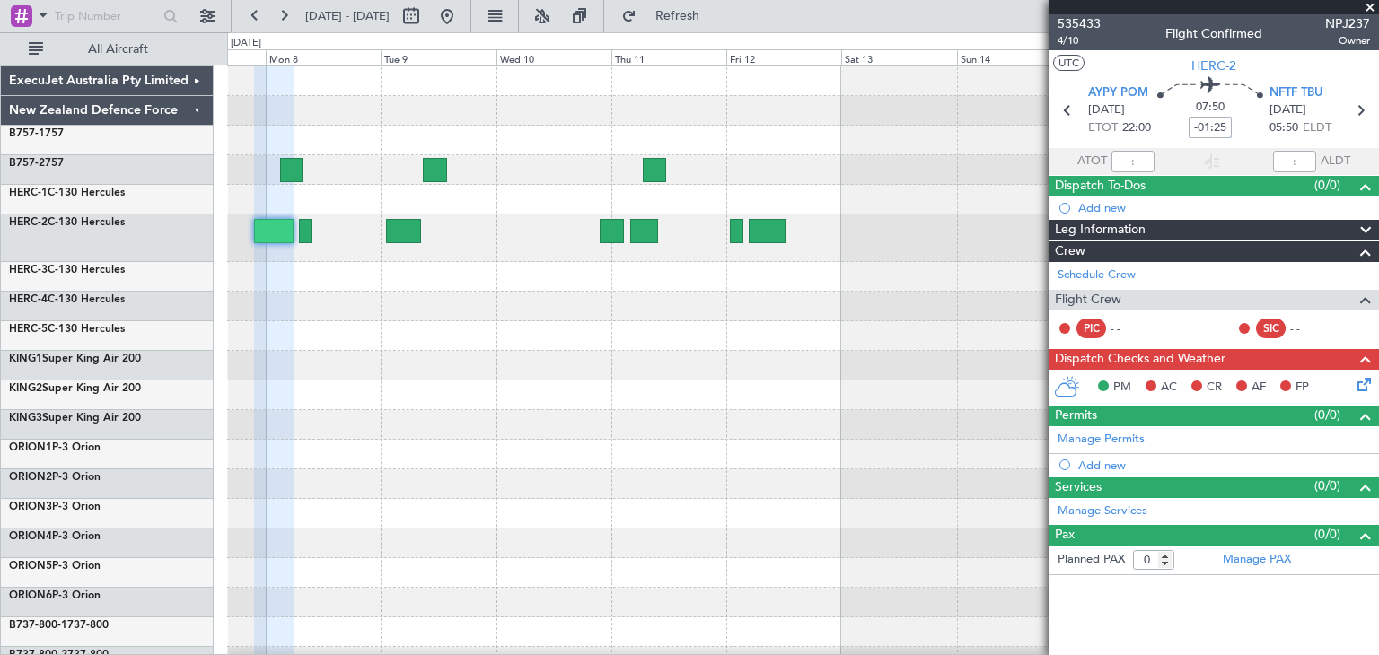
type input "-01:25"
click at [1368, 8] on span at bounding box center [1370, 8] width 18 height 16
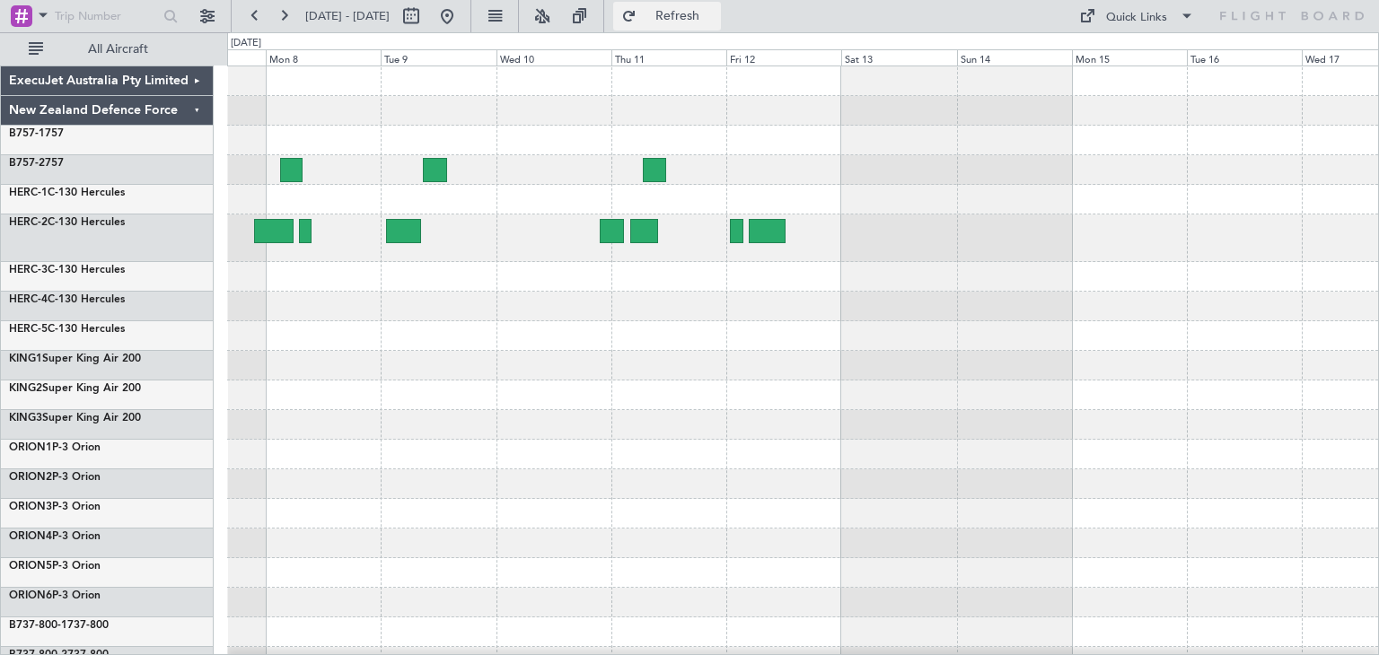
click at [716, 10] on span "Refresh" at bounding box center [677, 16] width 75 height 13
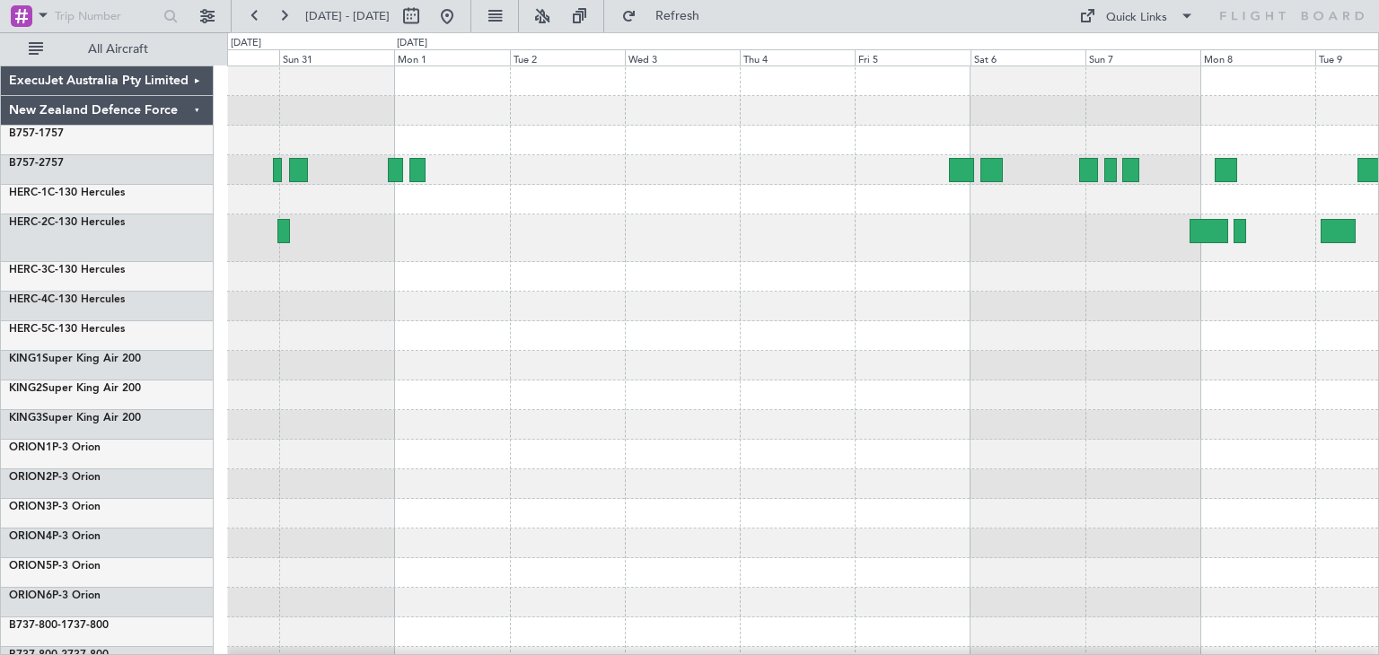
click at [1378, 417] on div "ExecuJet Australia Pty Limited New Zealand Defence Force B757-1 757 B757-2 757 …" at bounding box center [689, 343] width 1379 height 623
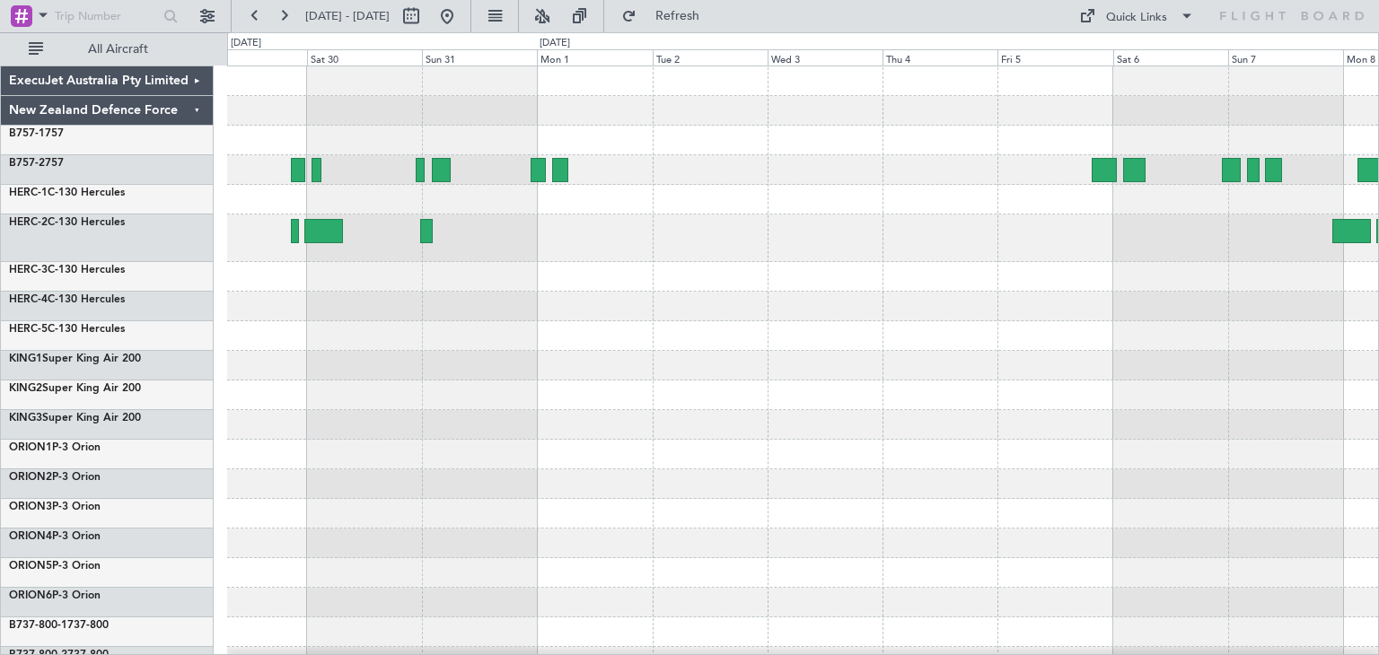
click at [1216, 368] on div at bounding box center [802, 445] width 1151 height 759
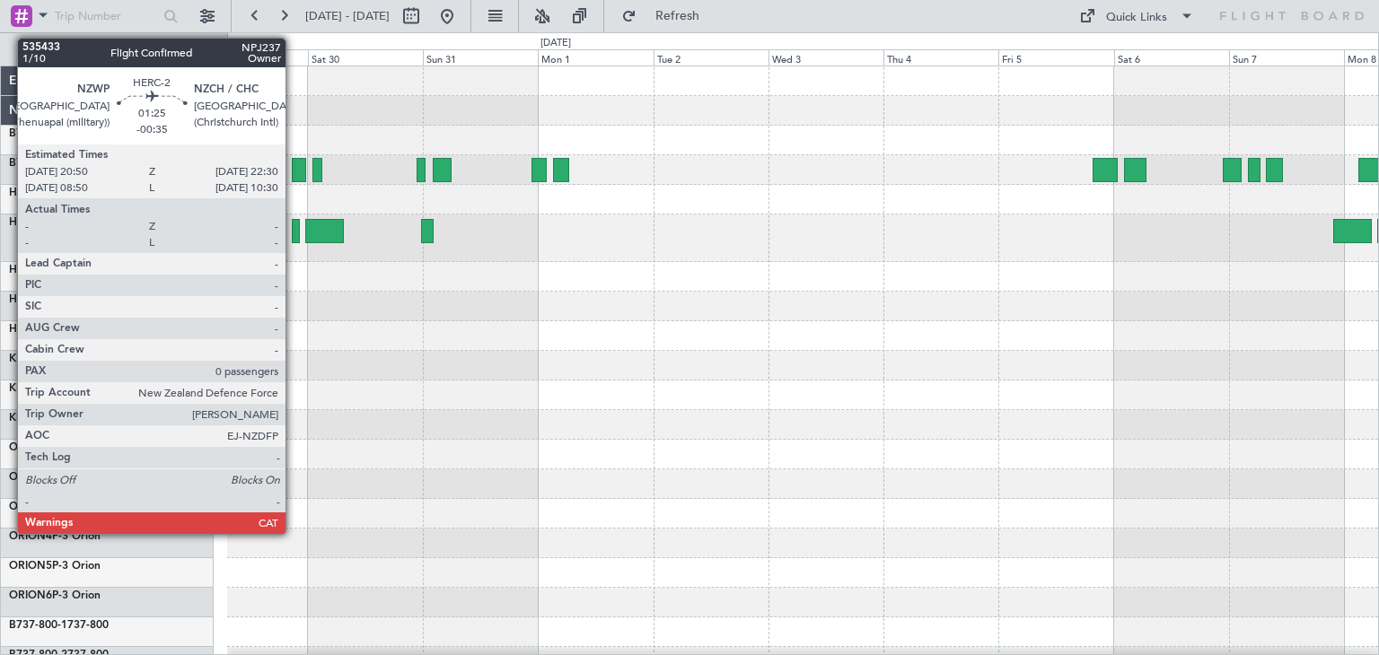
click at [294, 228] on div at bounding box center [296, 231] width 8 height 24
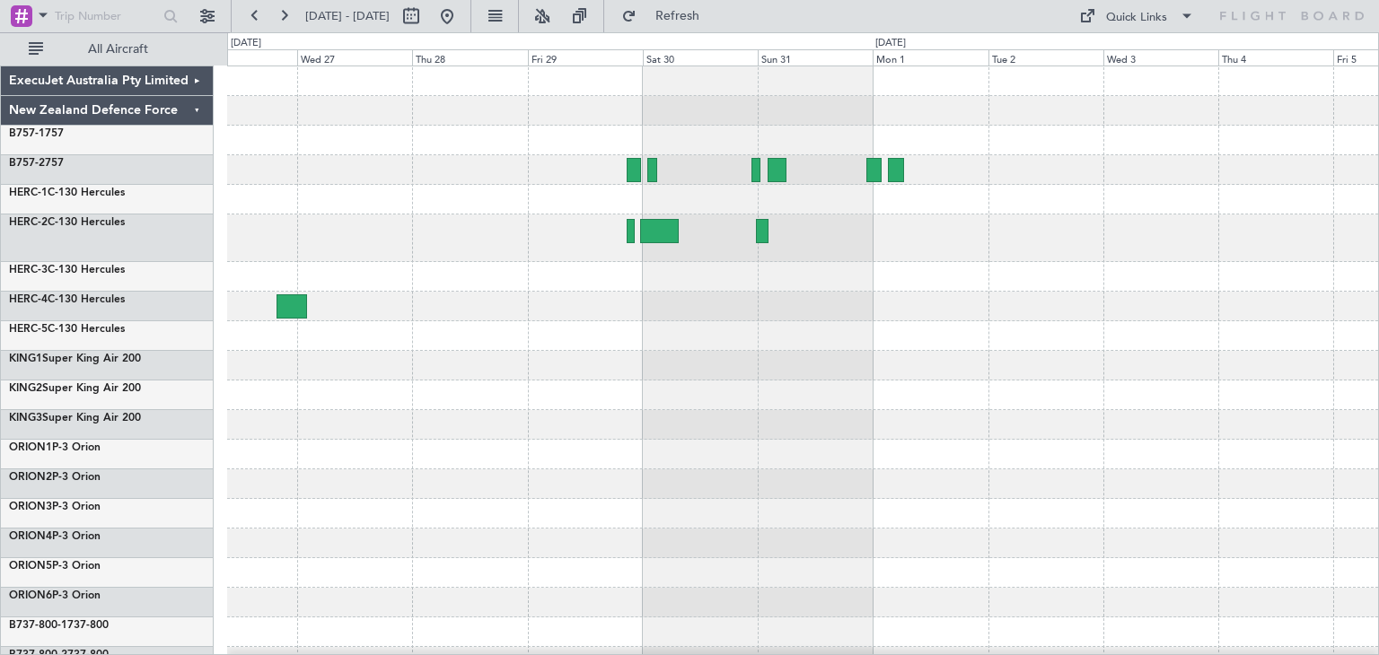
click at [648, 373] on div at bounding box center [802, 445] width 1151 height 759
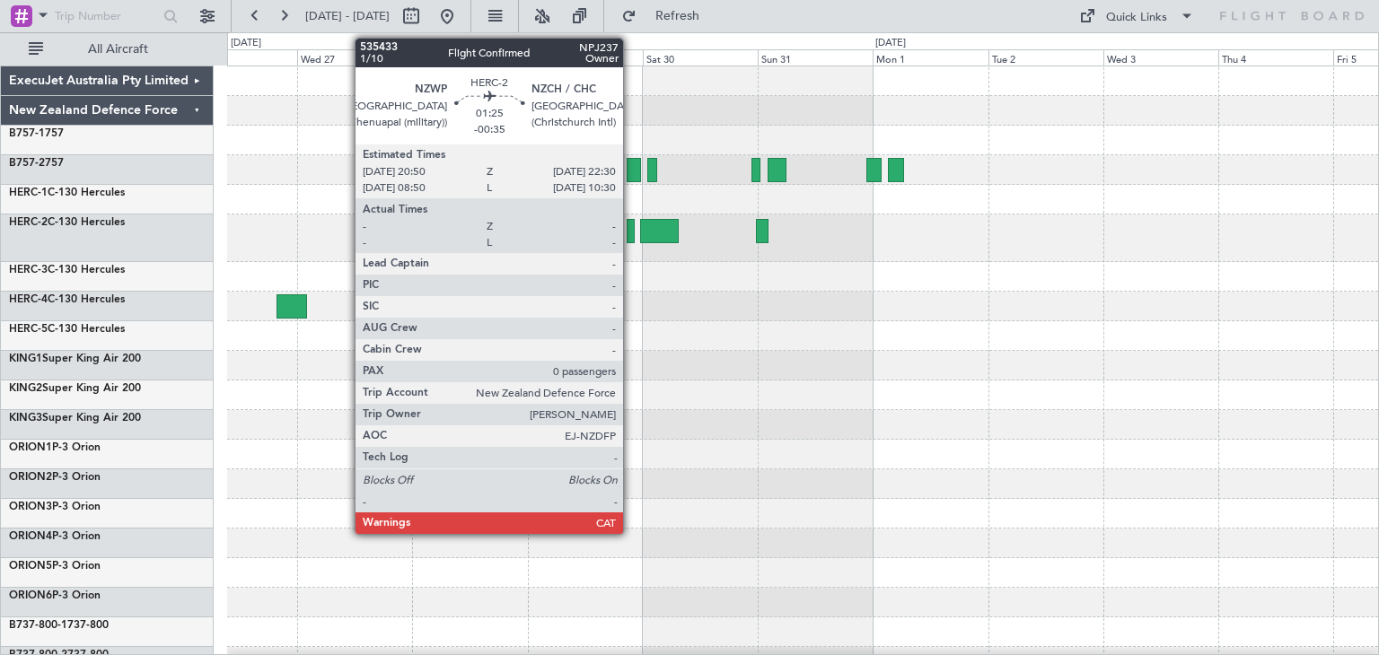
click at [631, 231] on div at bounding box center [631, 231] width 8 height 24
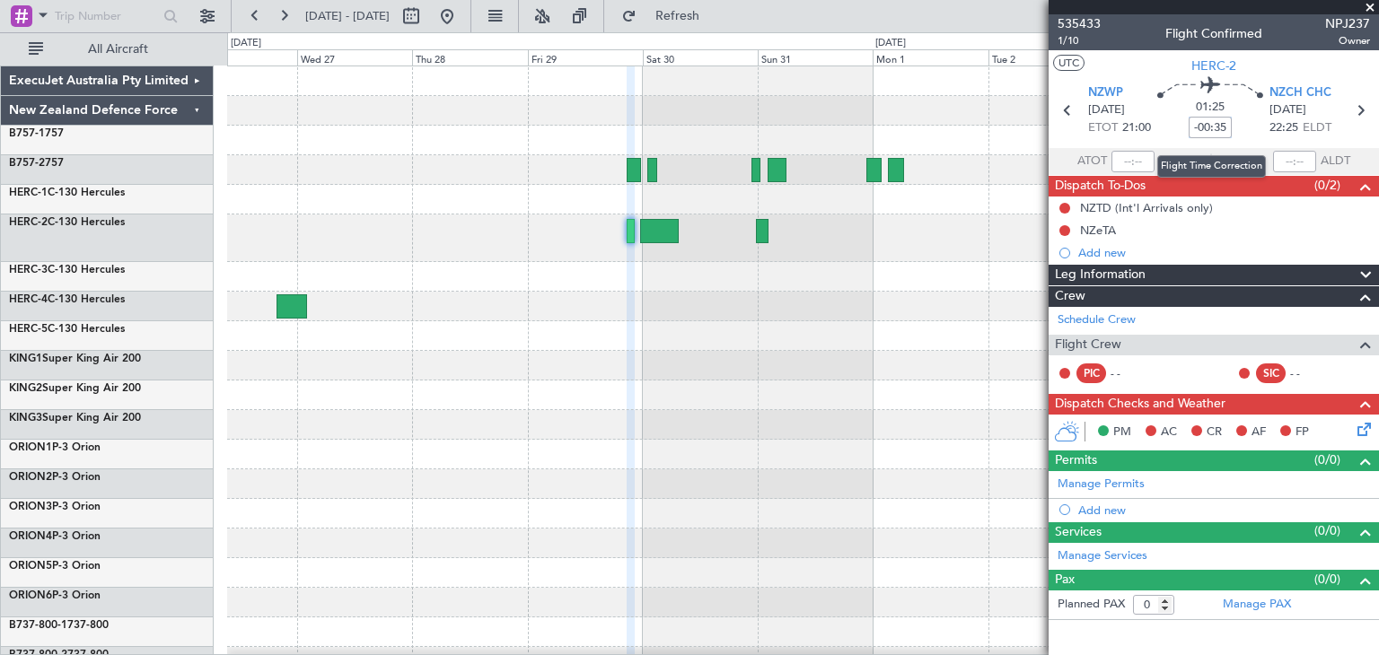
click at [1201, 123] on input "-00:35" at bounding box center [1210, 128] width 43 height 22
type input "+00:20"
drag, startPoint x: 1190, startPoint y: 127, endPoint x: 1273, endPoint y: 127, distance: 82.6
click at [1273, 127] on section "NZWP [DATE] ETOT 21:00 02:20 +00:20 NZCH CHC [DATE] 23:20 ELDT" at bounding box center [1214, 112] width 330 height 71
type input "+00:00"
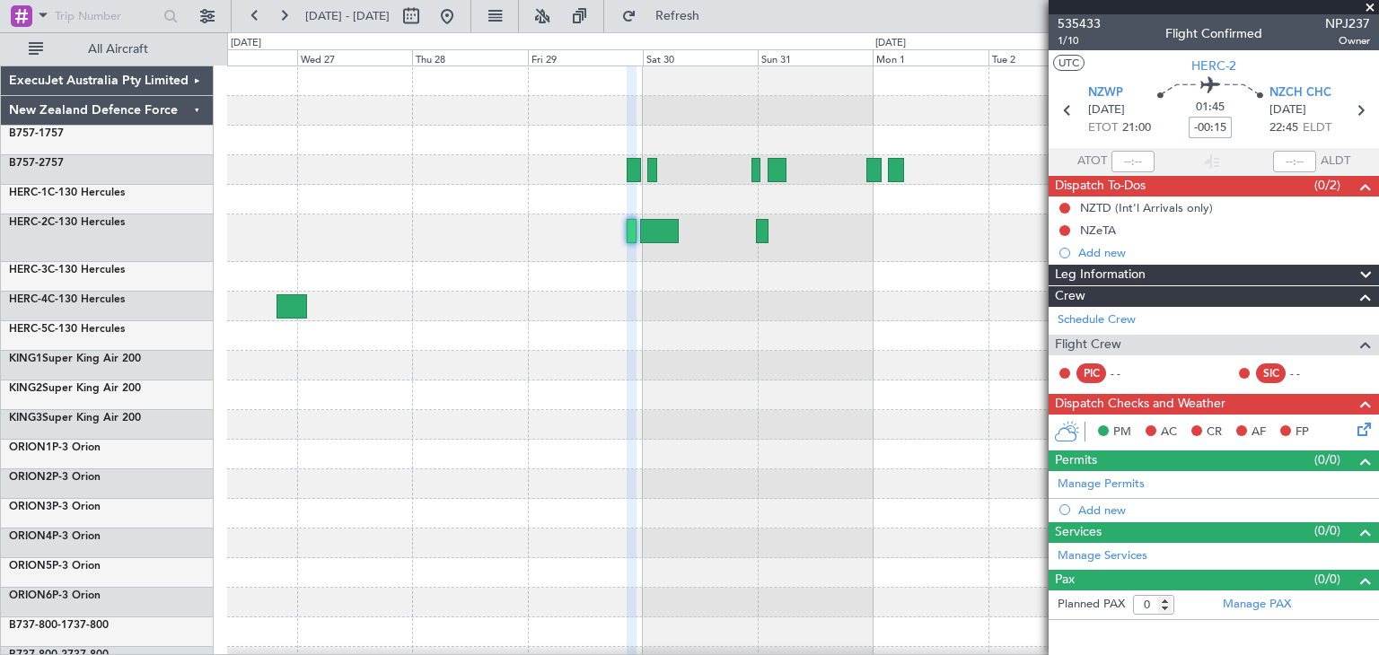
type input "-00:15"
click at [1367, 3] on span at bounding box center [1370, 8] width 18 height 16
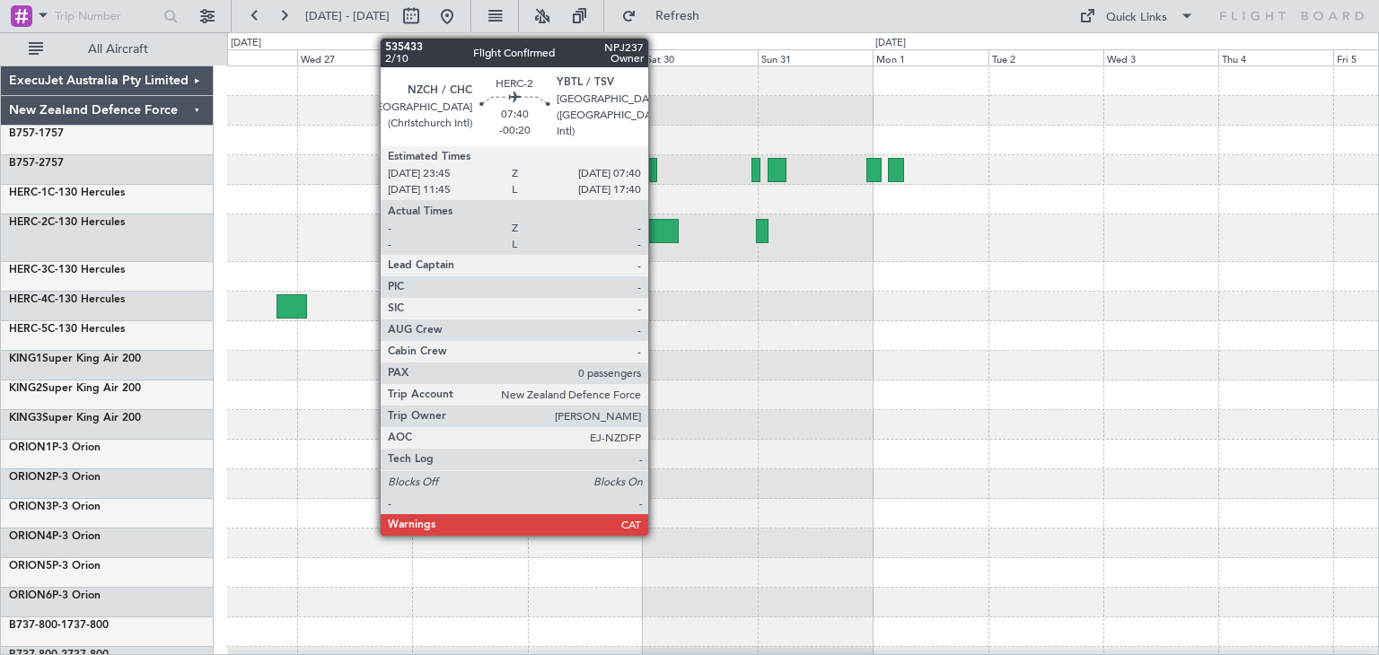
click at [656, 231] on div at bounding box center [659, 231] width 39 height 24
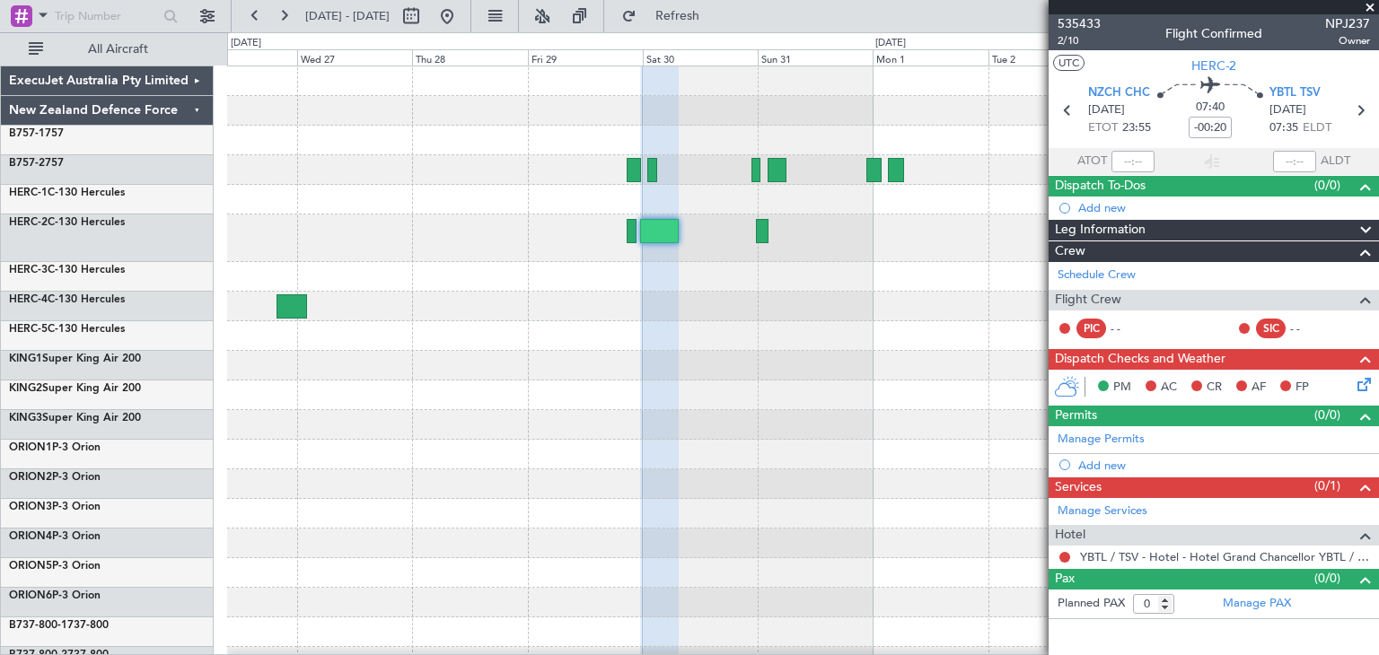
click at [1366, 5] on span at bounding box center [1370, 8] width 18 height 16
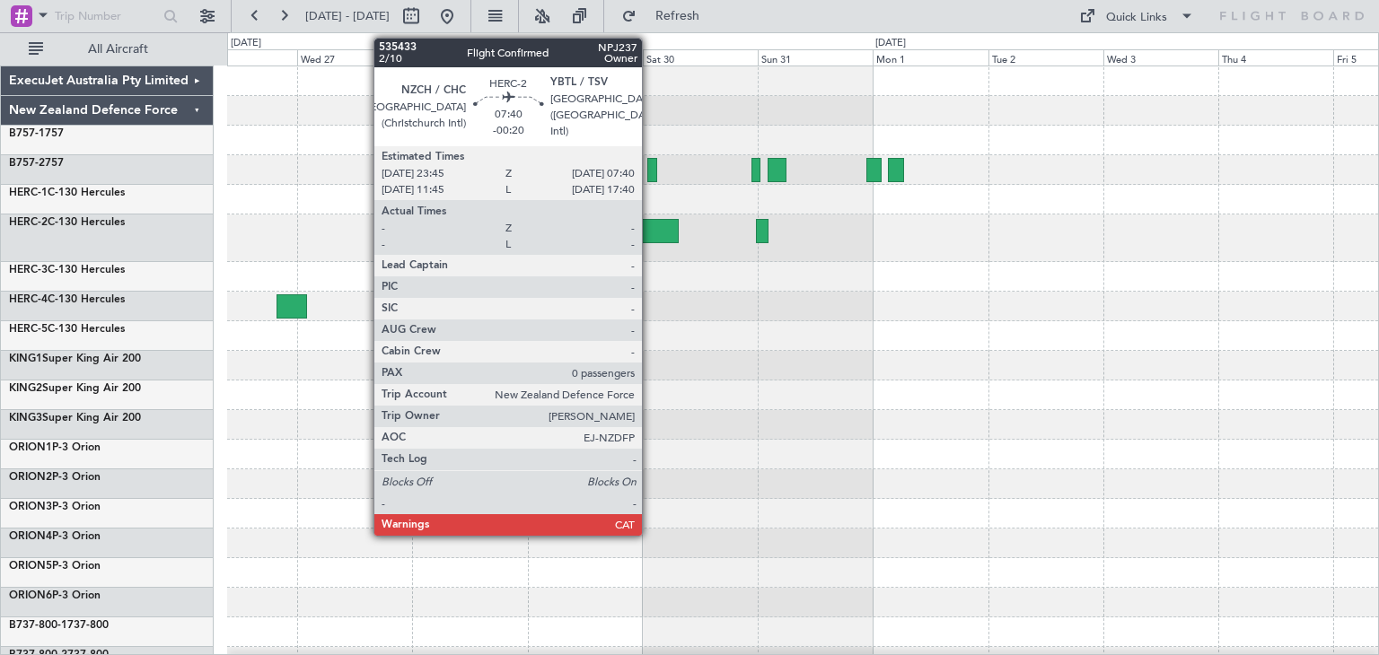
click at [650, 230] on div at bounding box center [659, 231] width 39 height 24
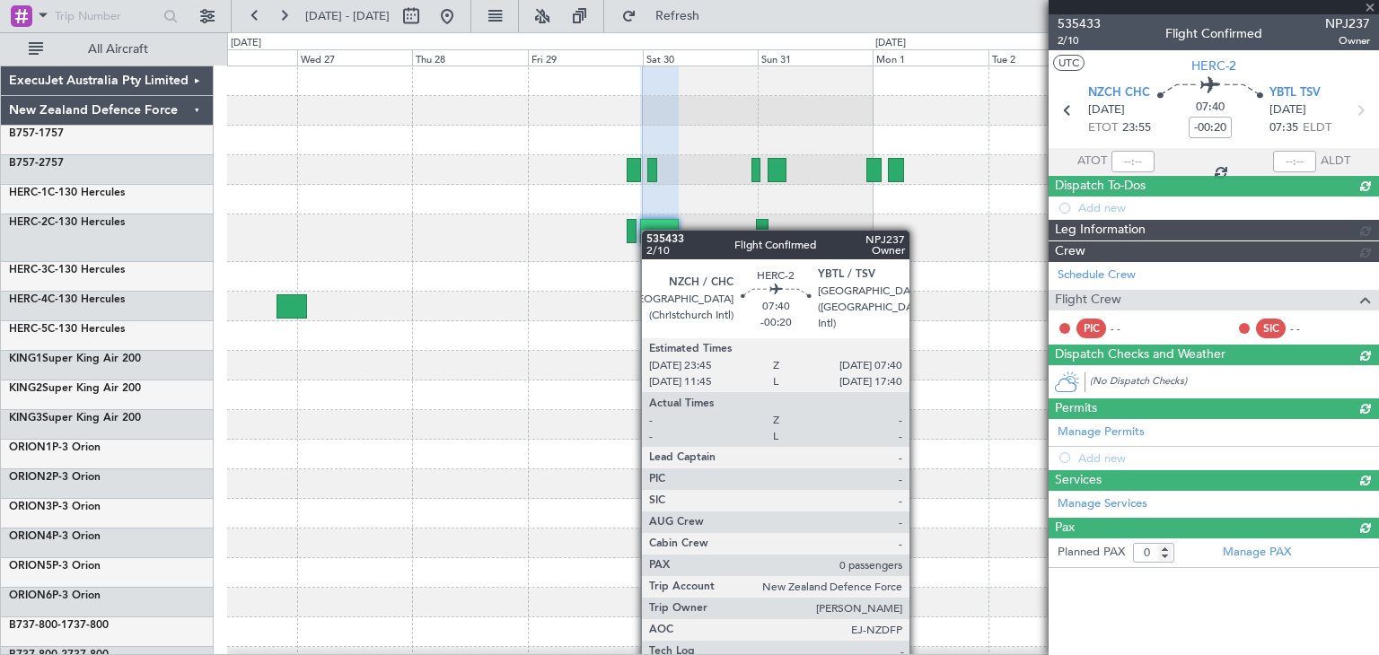
click at [650, 230] on div at bounding box center [659, 231] width 39 height 24
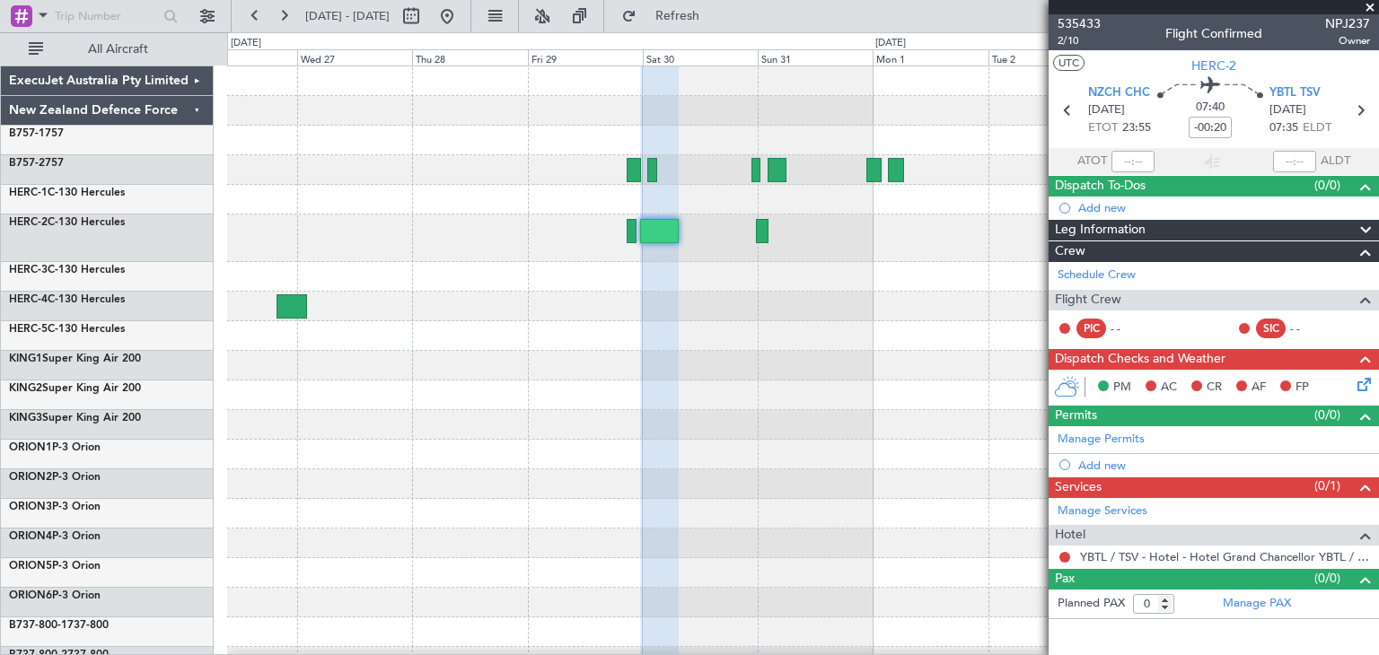
click at [1375, 7] on span at bounding box center [1370, 8] width 18 height 16
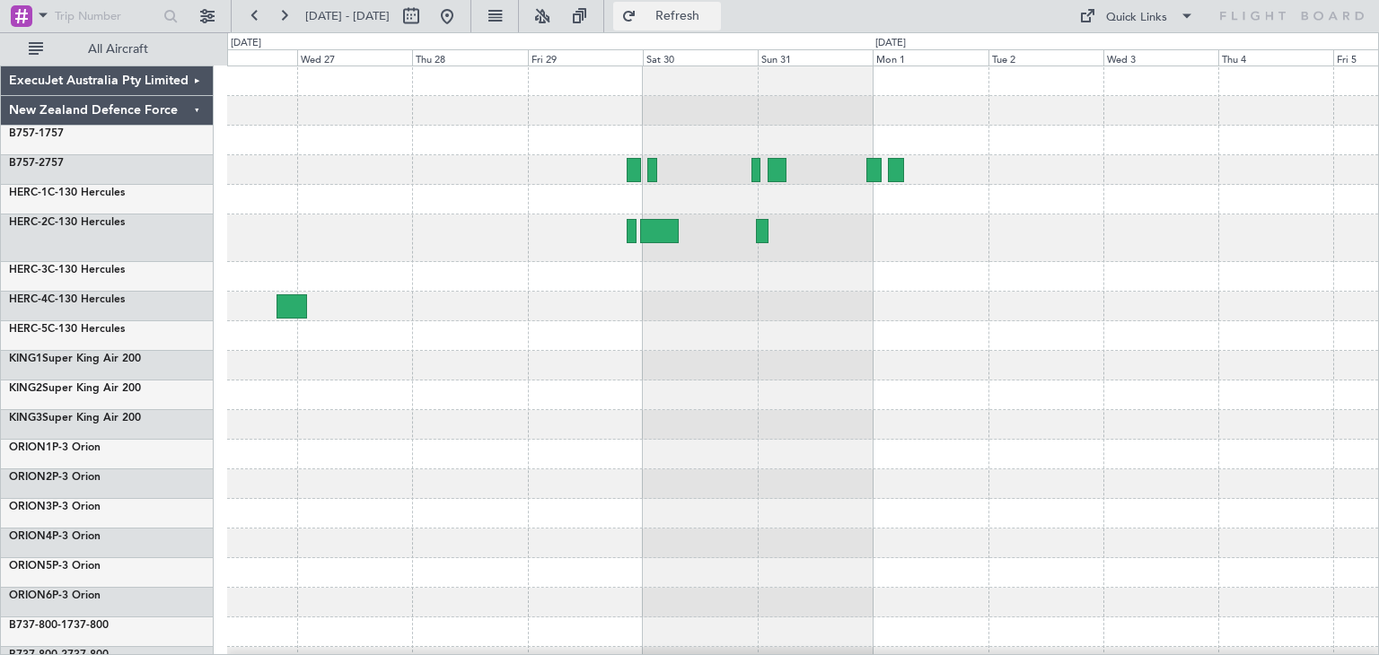
click at [721, 8] on button "Refresh" at bounding box center [667, 16] width 108 height 29
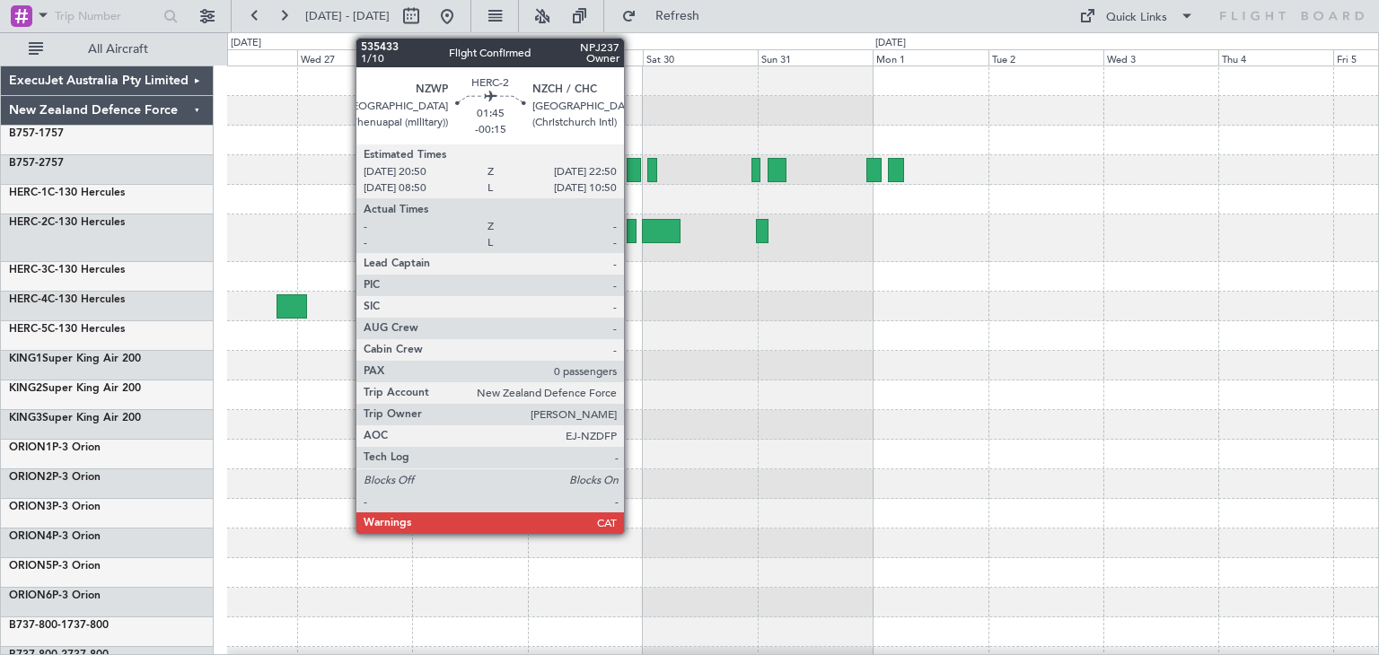
click at [632, 228] on div at bounding box center [632, 231] width 10 height 24
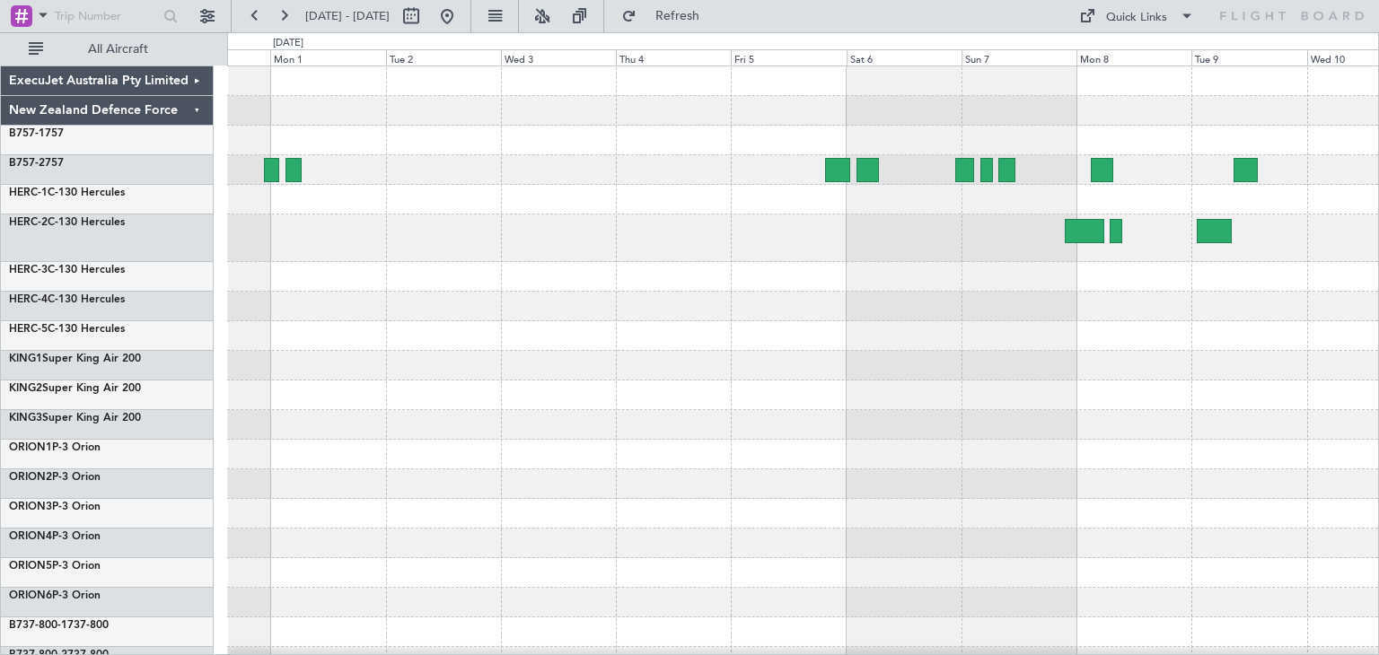
click at [396, 303] on div at bounding box center [802, 307] width 1151 height 30
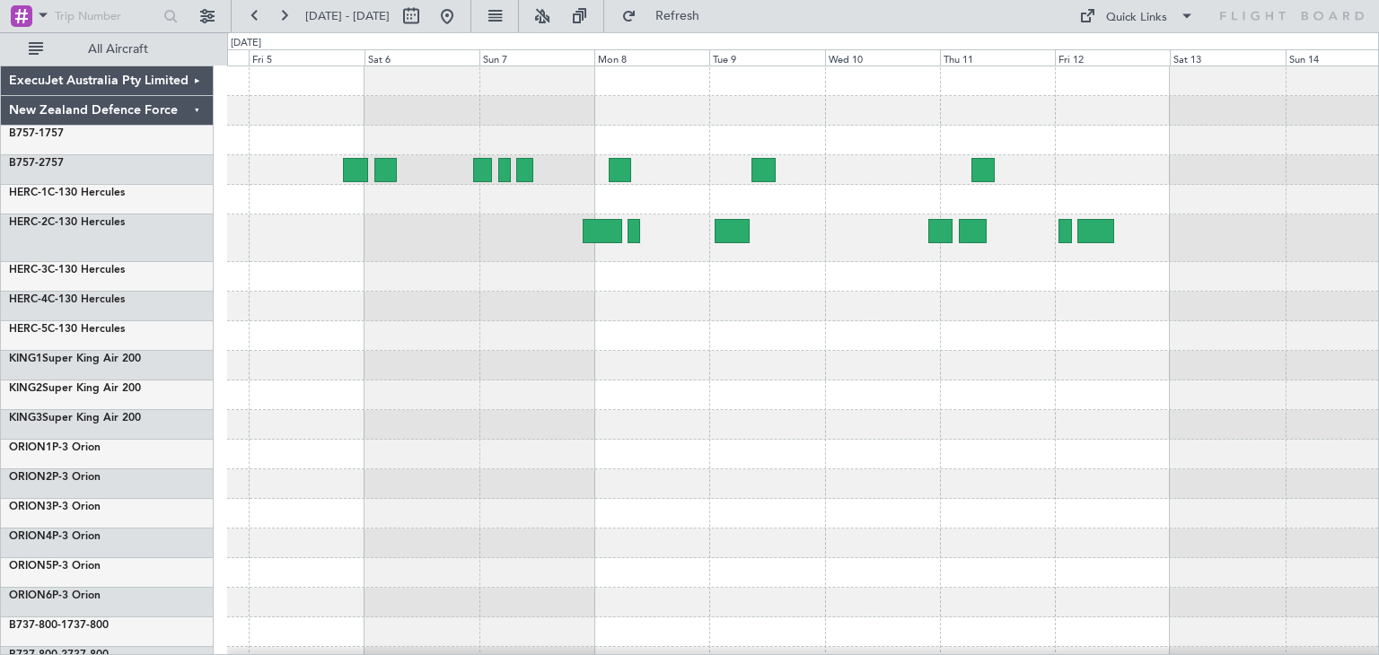
click at [609, 373] on div at bounding box center [802, 366] width 1151 height 30
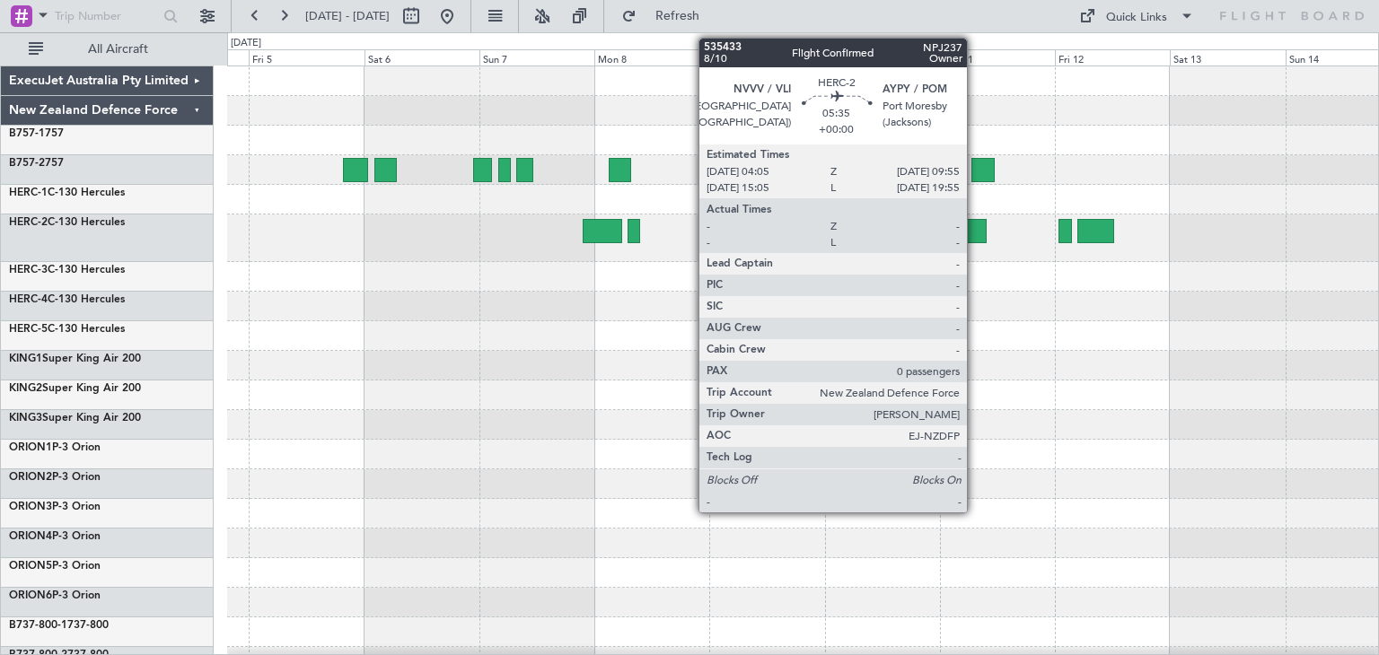
click at [975, 227] on div at bounding box center [973, 231] width 29 height 24
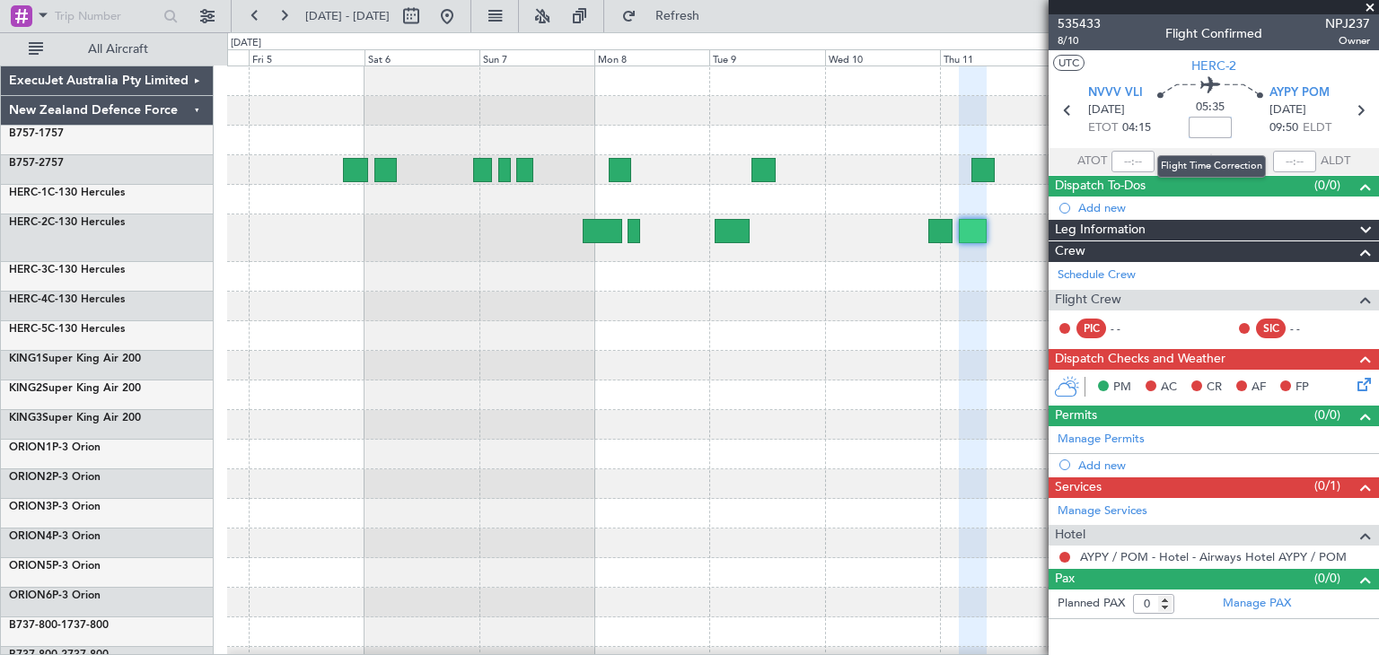
click at [1212, 126] on input at bounding box center [1210, 128] width 43 height 22
type input "-00:45"
click at [1367, 1] on span at bounding box center [1370, 8] width 18 height 16
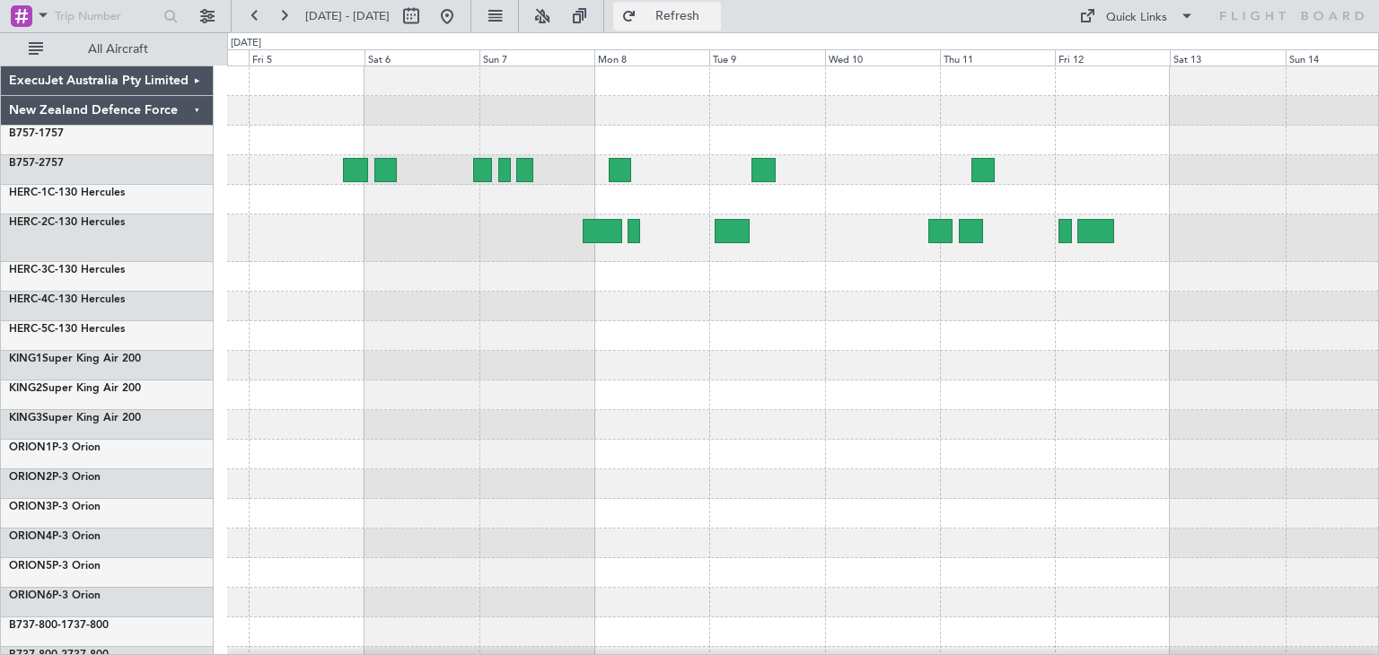
click at [716, 15] on span "Refresh" at bounding box center [677, 16] width 75 height 13
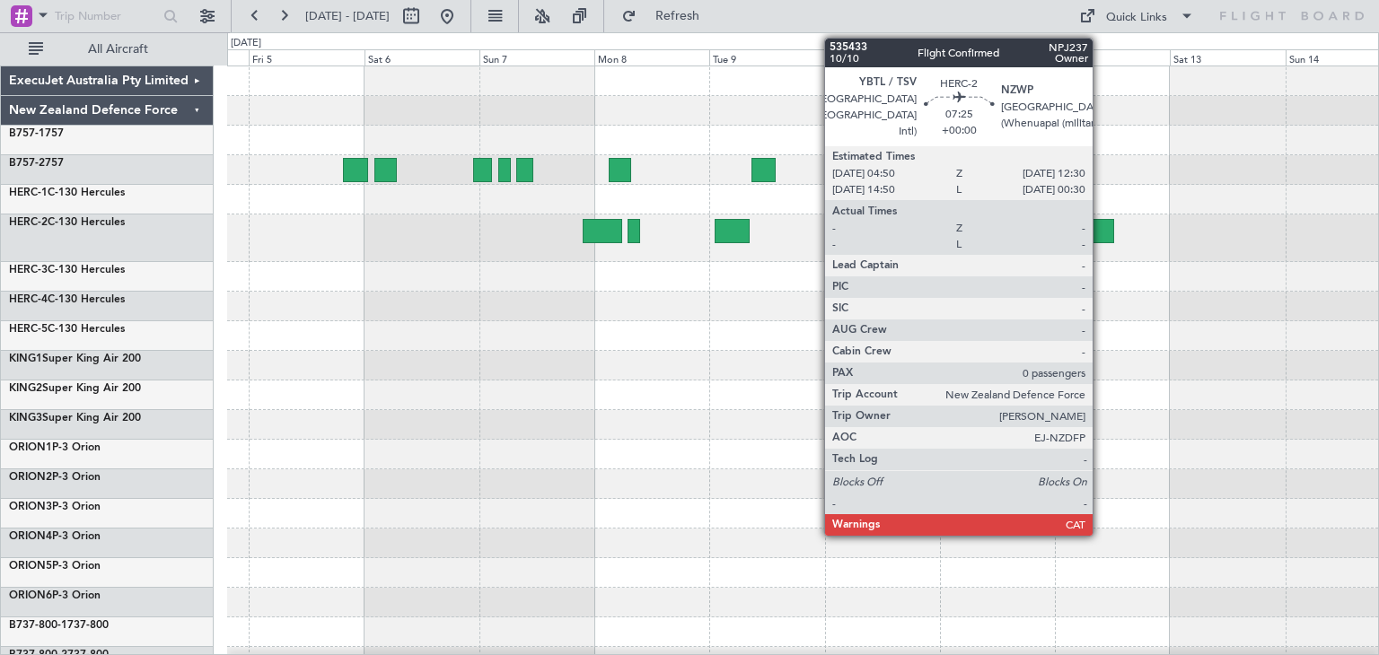
click at [1101, 224] on div at bounding box center [1095, 231] width 37 height 24
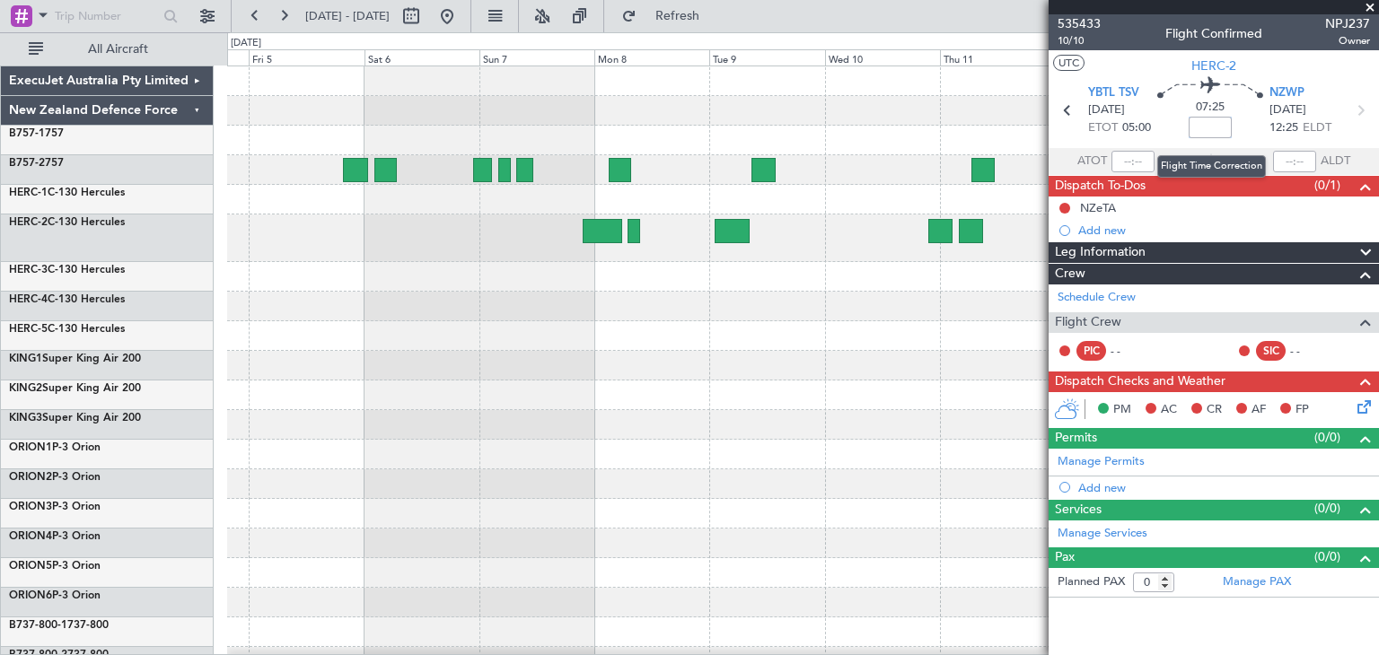
click at [1211, 127] on input at bounding box center [1210, 128] width 43 height 22
type input "+00:00"
drag, startPoint x: 1191, startPoint y: 127, endPoint x: 1235, endPoint y: 127, distance: 44.0
click at [1235, 127] on div "07:25 +00:00" at bounding box center [1210, 110] width 119 height 66
type input "-01:25"
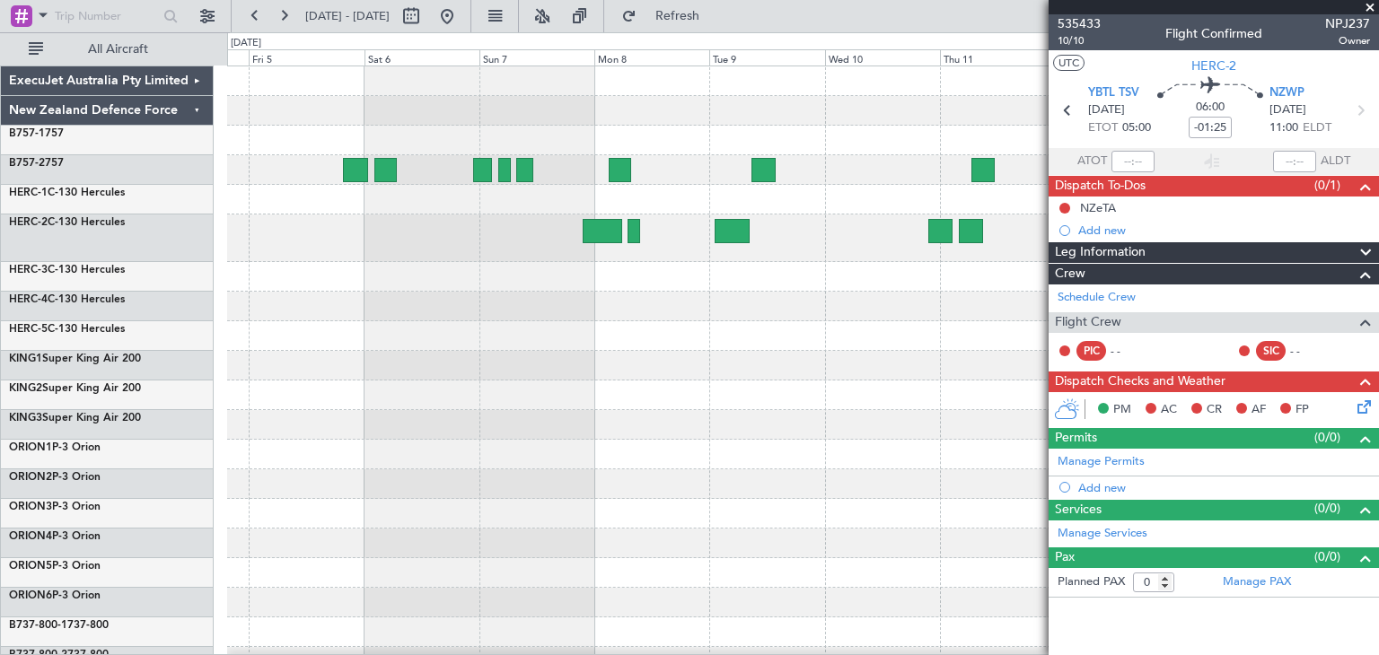
click at [1371, 7] on span at bounding box center [1370, 8] width 18 height 16
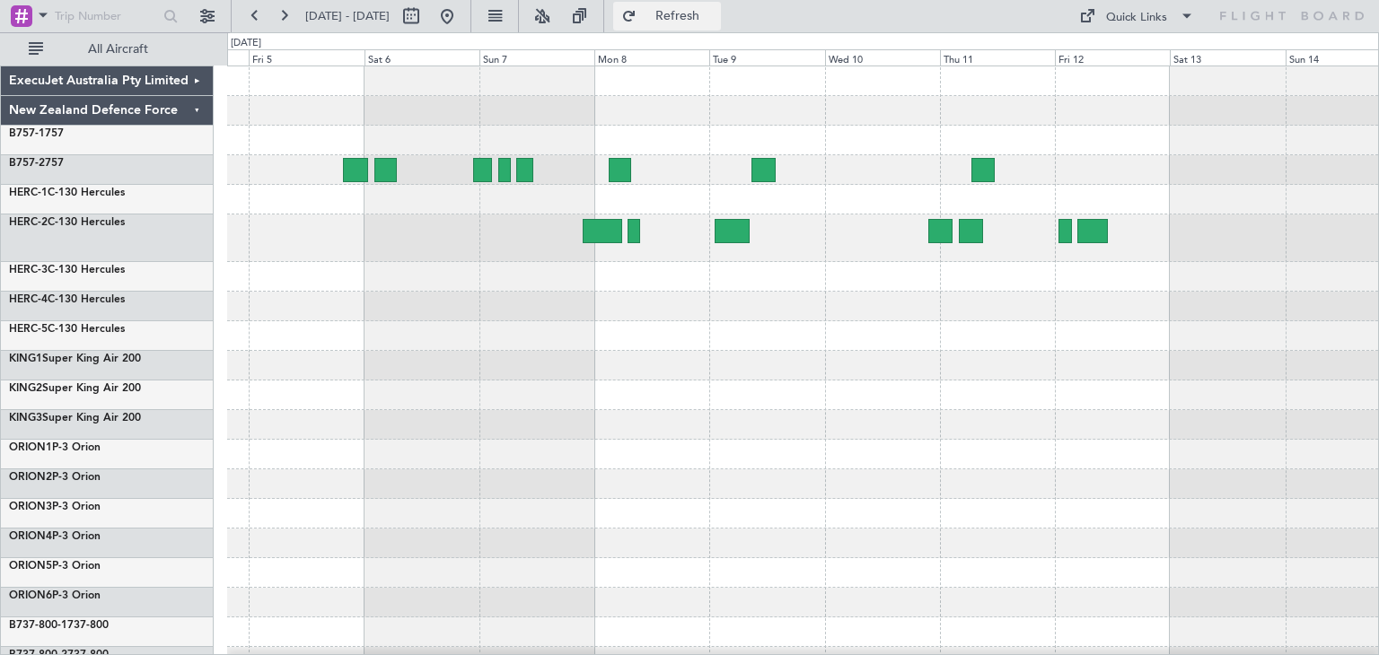
click at [716, 10] on span "Refresh" at bounding box center [677, 16] width 75 height 13
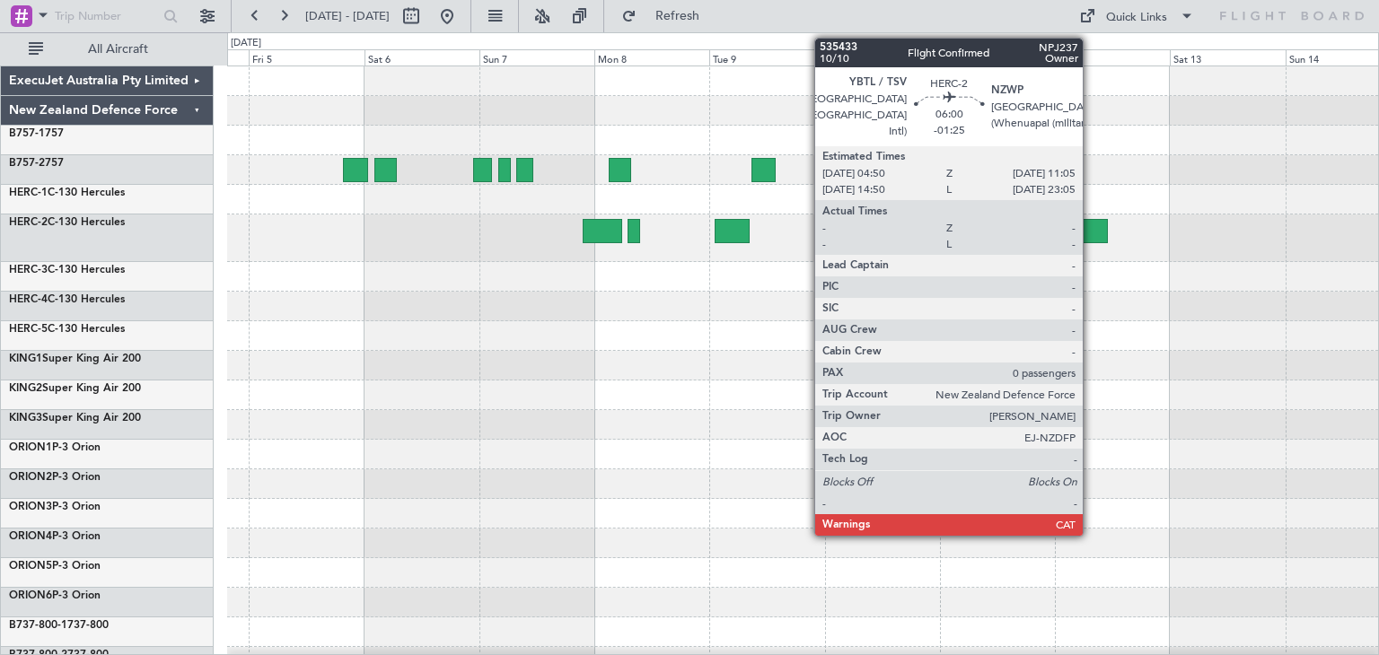
click at [1091, 225] on div at bounding box center [1092, 231] width 31 height 24
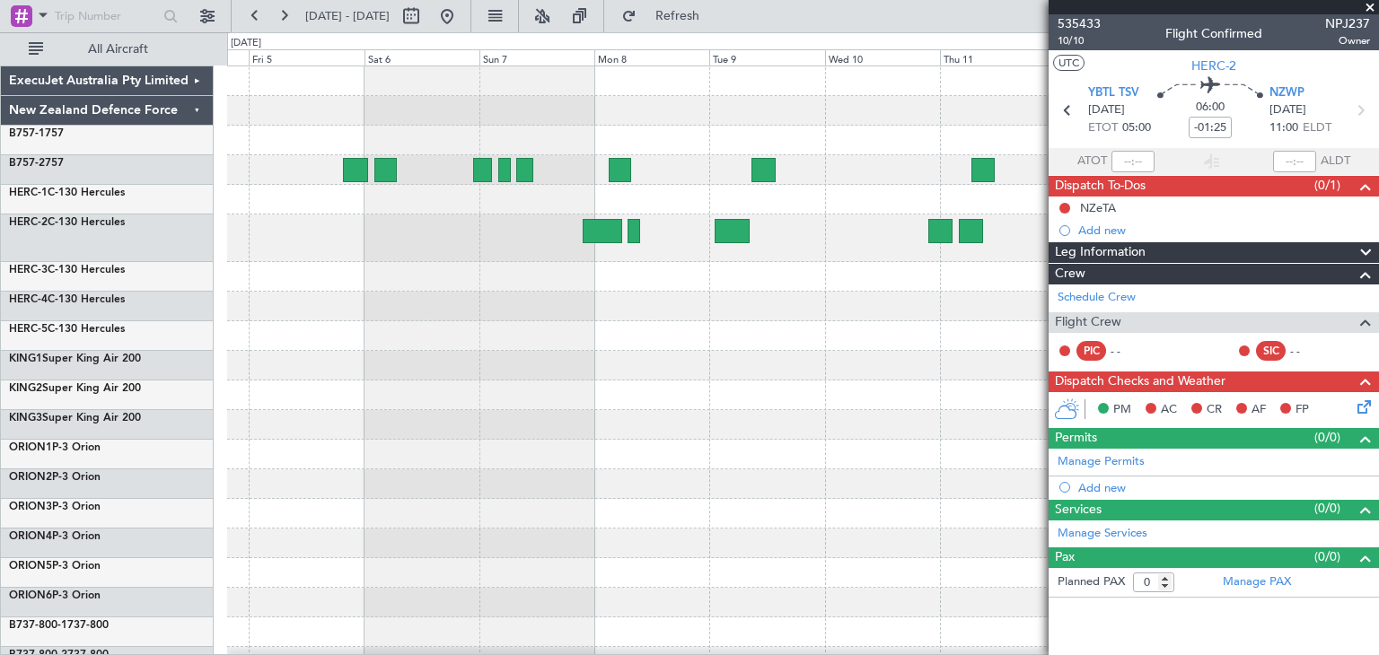
click at [1366, 4] on span at bounding box center [1370, 8] width 18 height 16
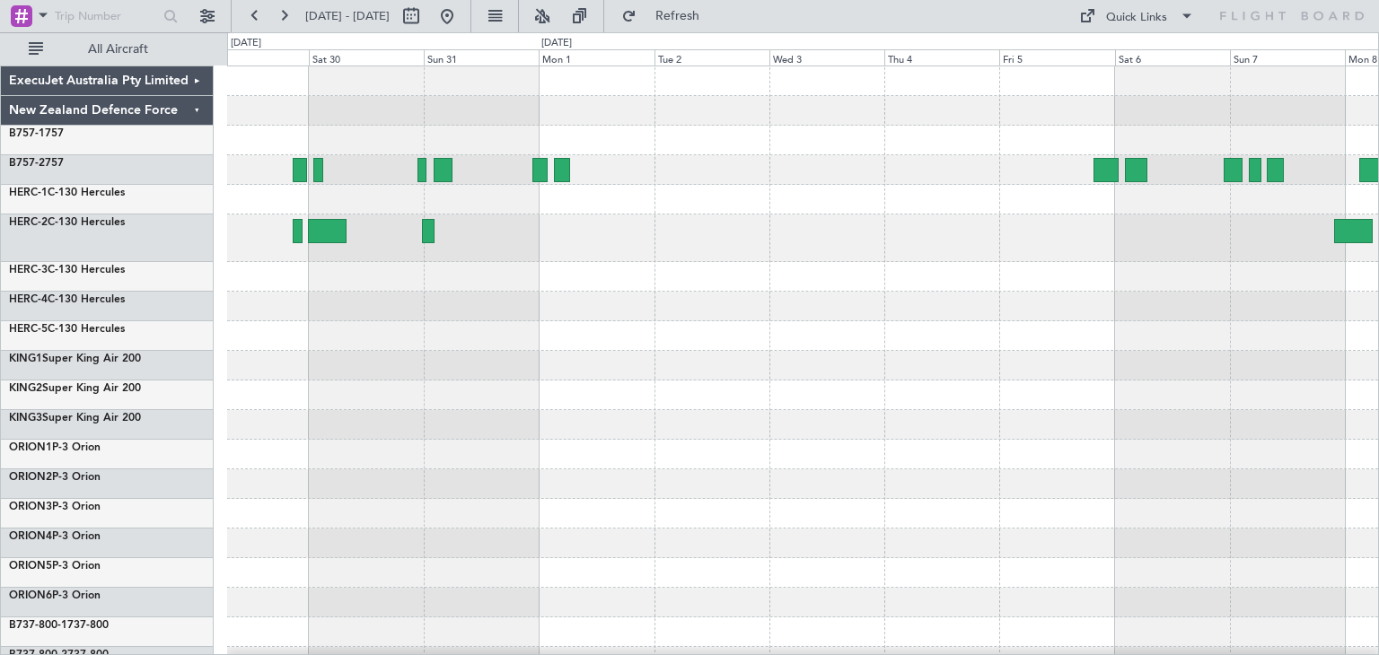
click at [1260, 356] on div at bounding box center [802, 445] width 1151 height 759
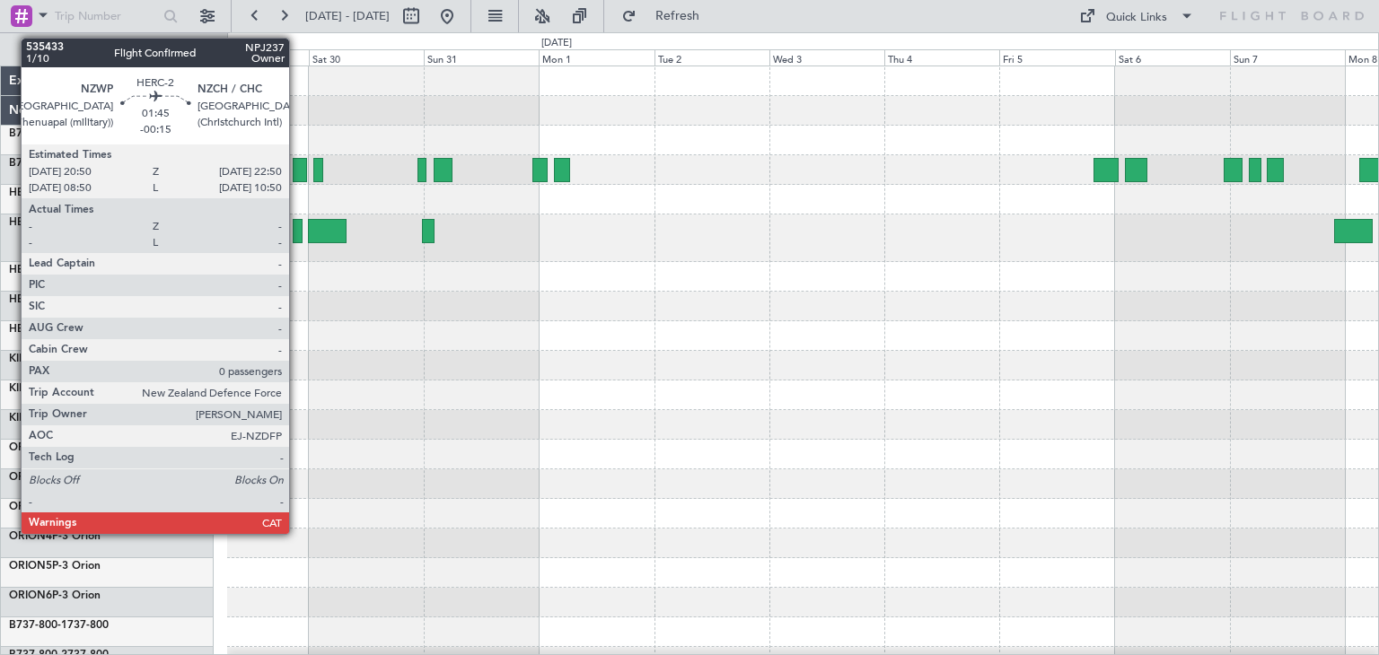
click at [297, 231] on div at bounding box center [298, 231] width 10 height 24
